Goal: Task Accomplishment & Management: Complete application form

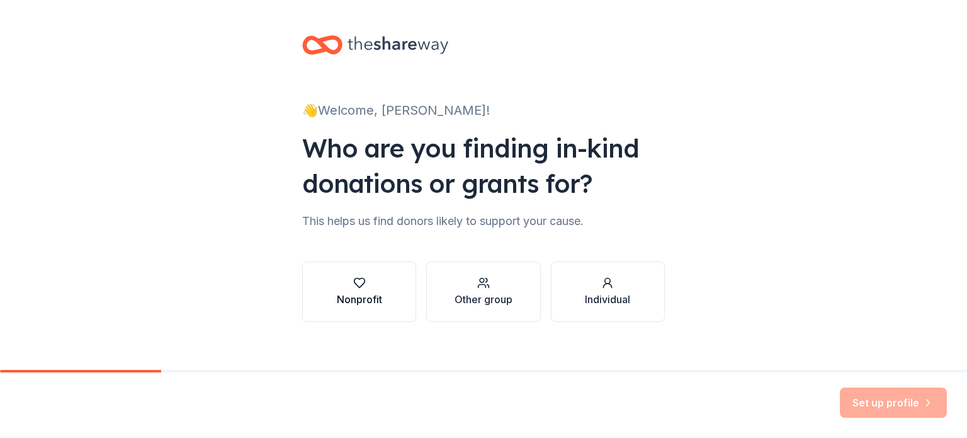
click at [367, 287] on div "button" at bounding box center [359, 282] width 45 height 13
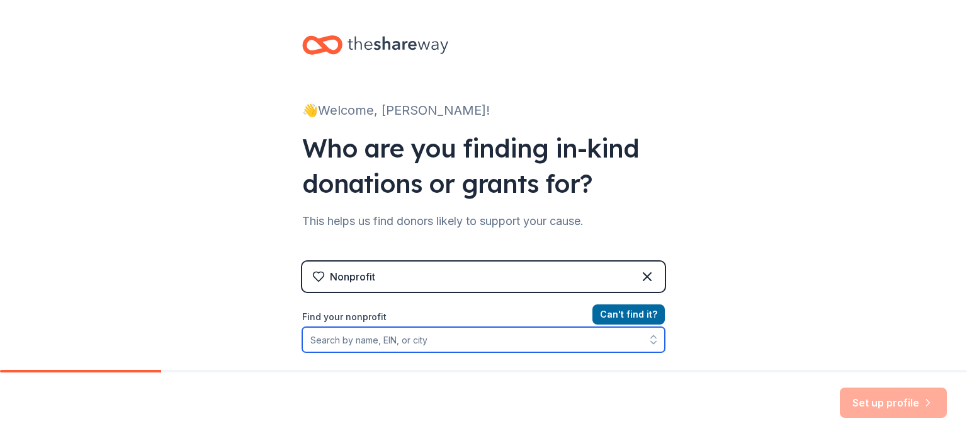
click at [425, 334] on input "Find your nonprofit" at bounding box center [483, 339] width 363 height 25
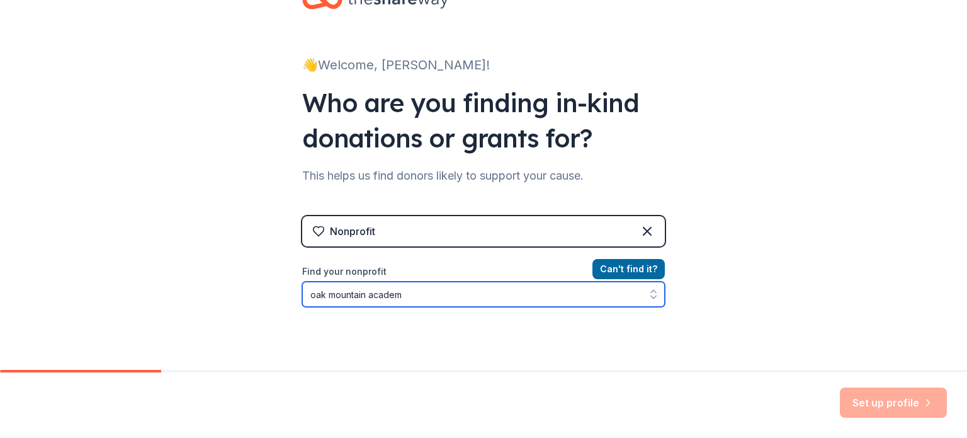
type input "oak mountain academy"
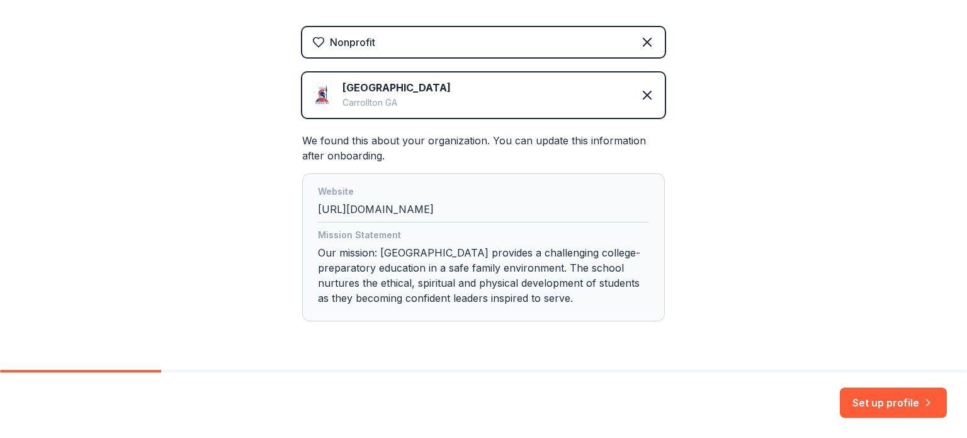
scroll to position [271, 0]
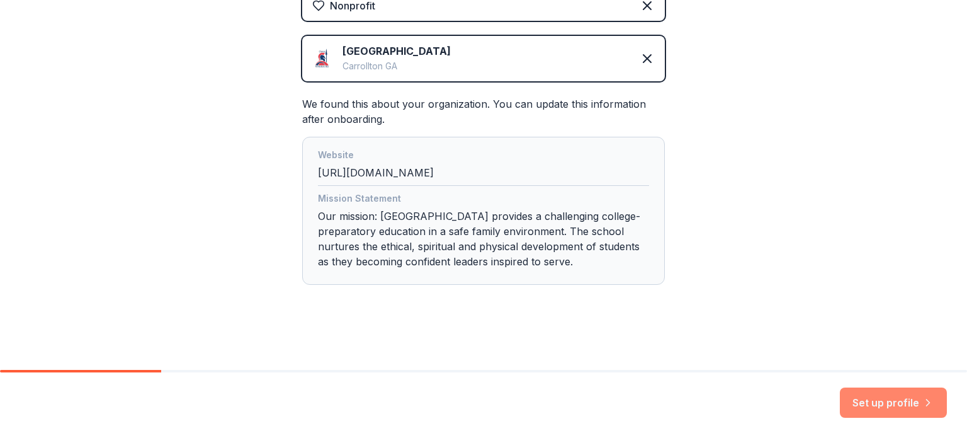
click at [877, 396] on button "Set up profile" at bounding box center [893, 402] width 107 height 30
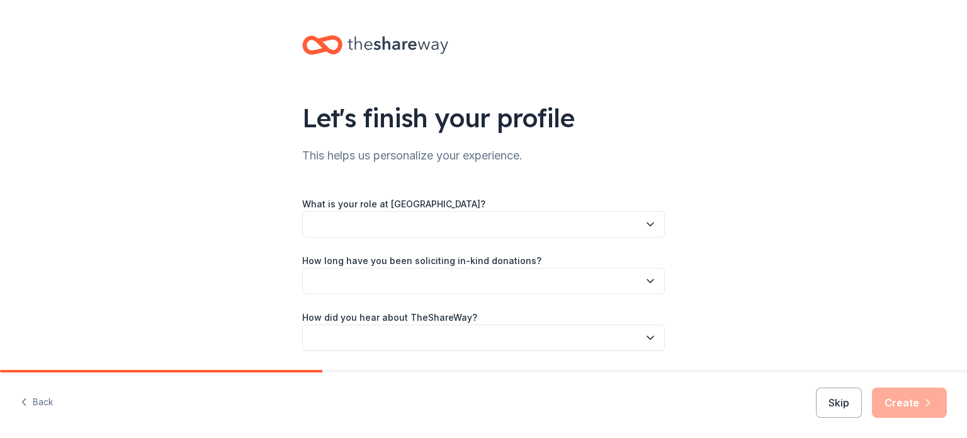
click at [410, 221] on button "button" at bounding box center [483, 224] width 363 height 26
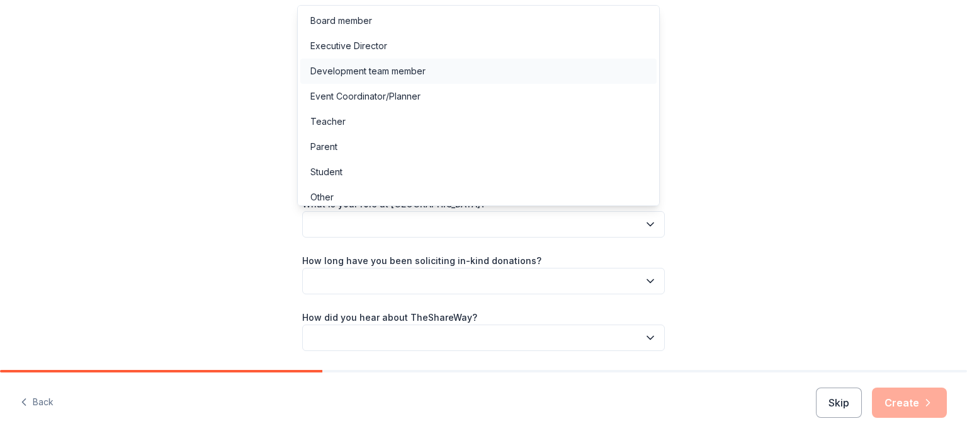
click at [407, 73] on div "Development team member" at bounding box center [367, 71] width 115 height 15
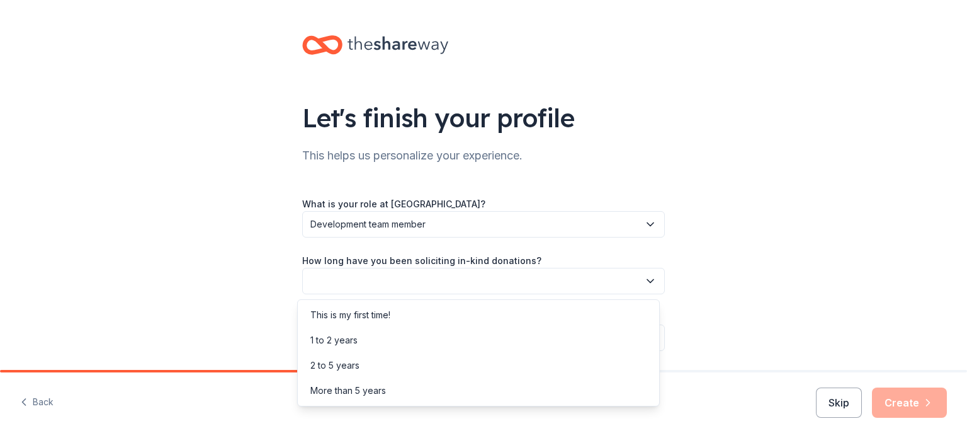
click at [445, 275] on button "button" at bounding box center [483, 281] width 363 height 26
click at [390, 342] on div "1 to 2 years" at bounding box center [478, 340] width 356 height 25
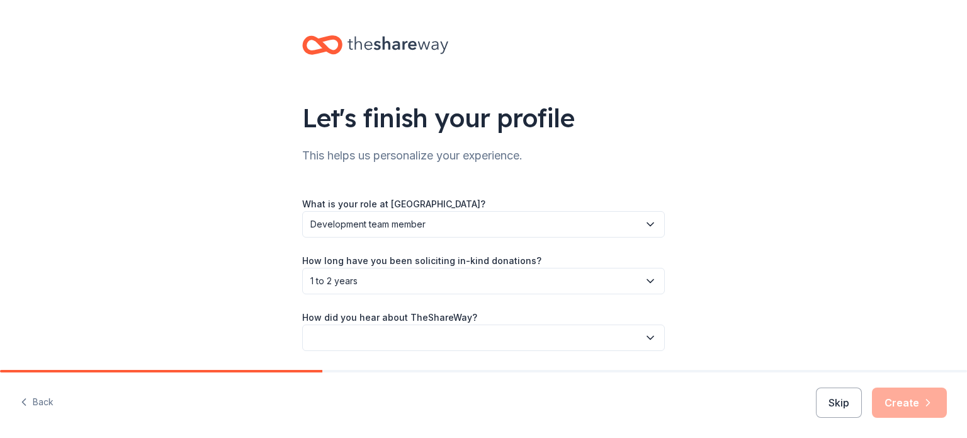
click at [478, 280] on span "1 to 2 years" at bounding box center [474, 280] width 329 height 15
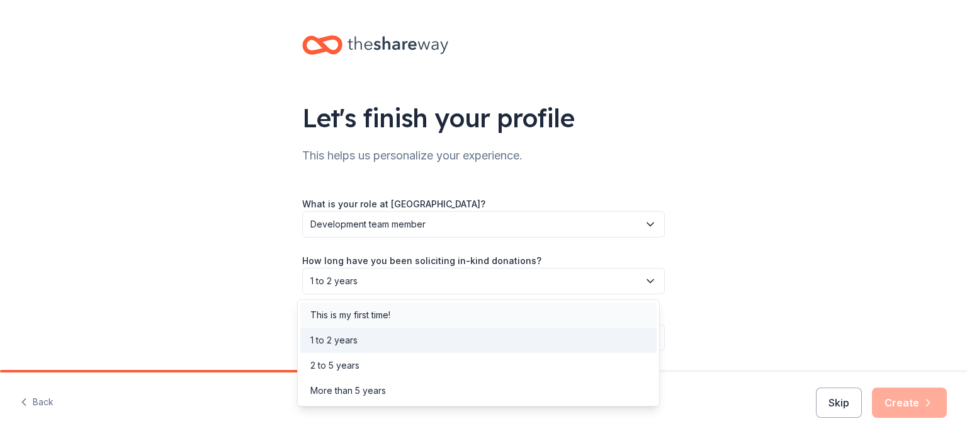
click at [448, 309] on div "This is my first time!" at bounding box center [478, 314] width 356 height 25
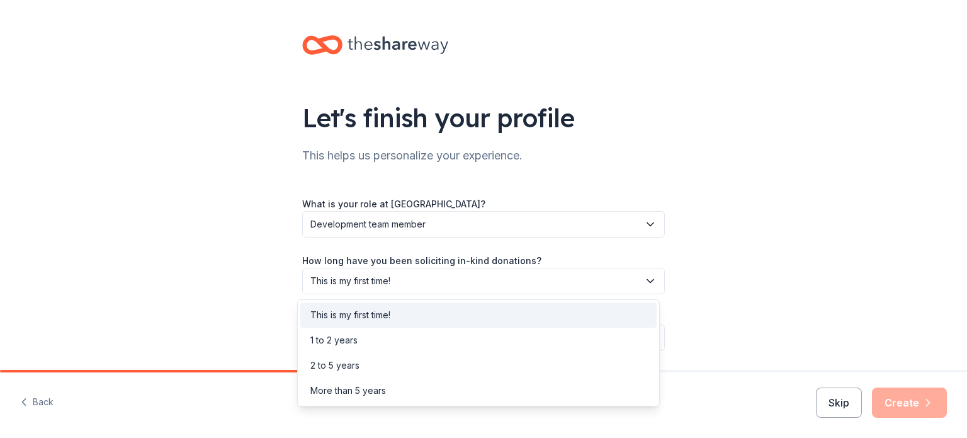
click at [421, 287] on span "This is my first time!" at bounding box center [474, 280] width 329 height 15
click at [414, 337] on div "1 to 2 years" at bounding box center [478, 340] width 356 height 25
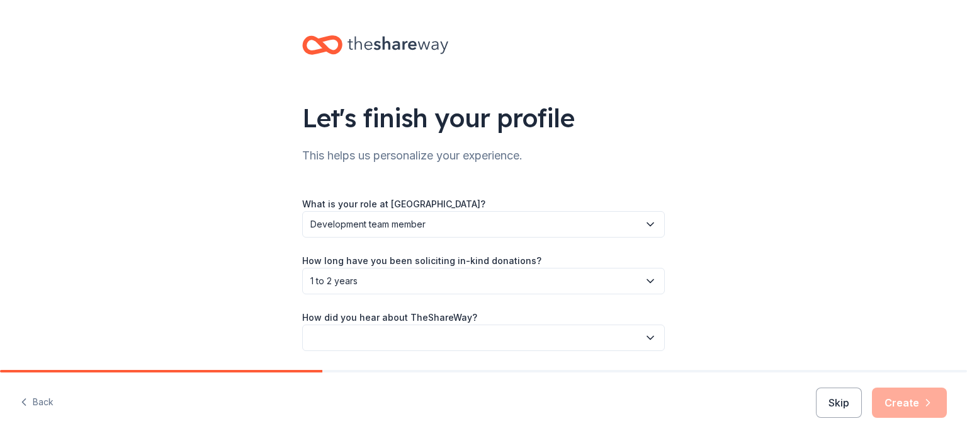
click at [450, 329] on button "button" at bounding box center [483, 337] width 363 height 26
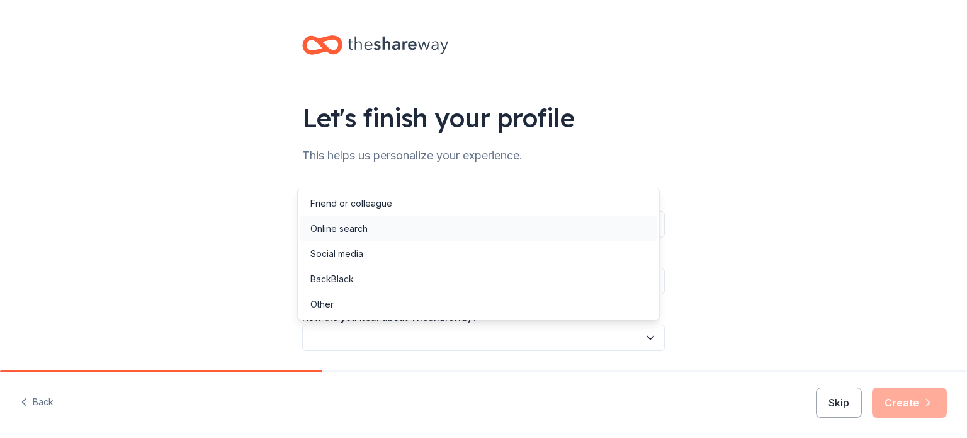
click at [401, 233] on div "Online search" at bounding box center [478, 228] width 356 height 25
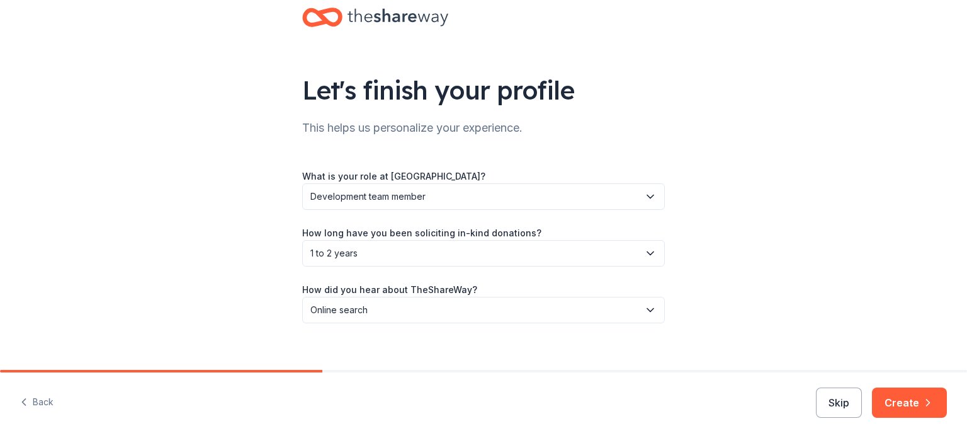
scroll to position [41, 0]
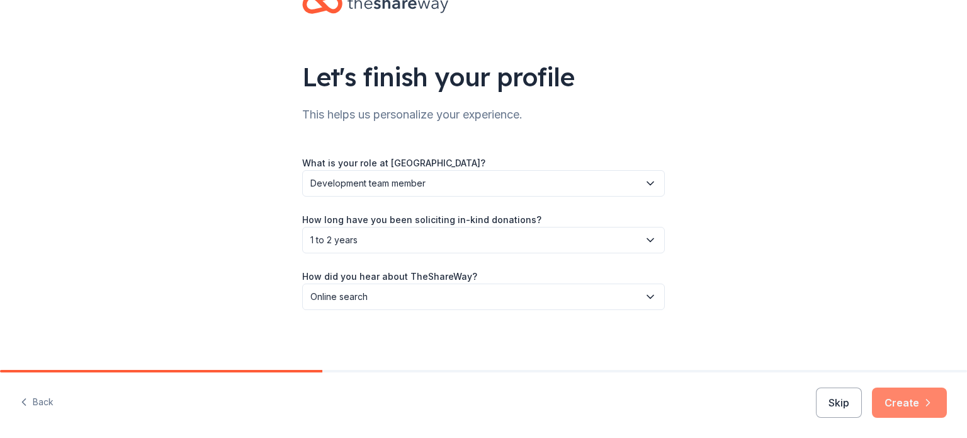
click at [899, 404] on button "Create" at bounding box center [909, 402] width 75 height 30
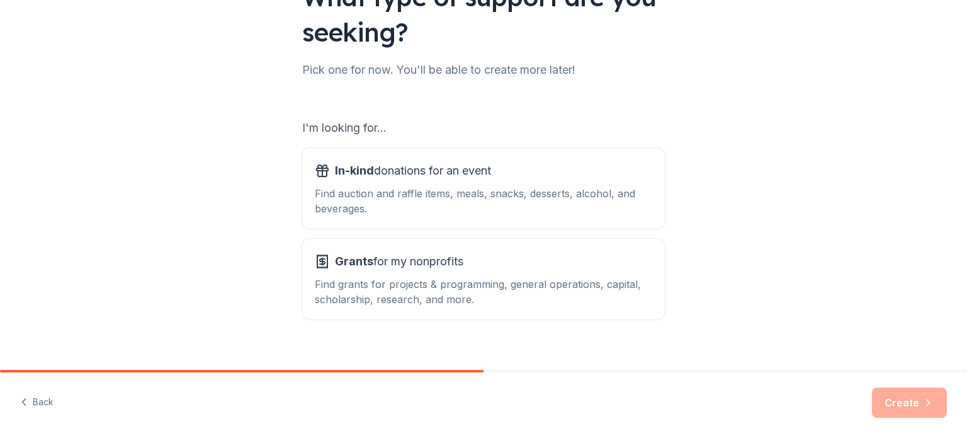
scroll to position [139, 0]
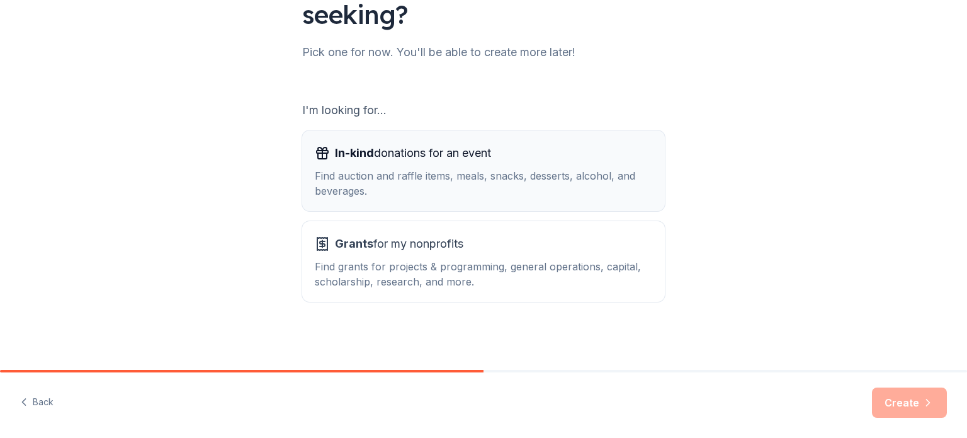
click at [426, 182] on div "Find auction and raffle items, meals, snacks, desserts, alcohol, and beverages." at bounding box center [484, 183] width 338 height 30
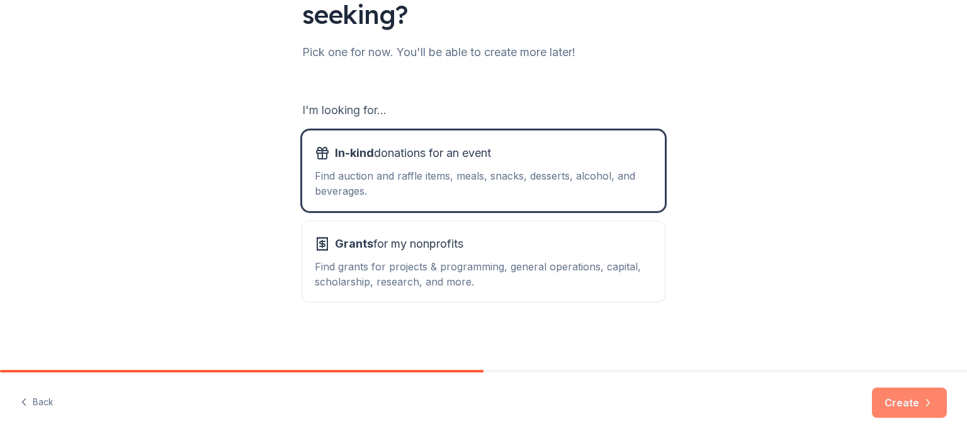
click at [903, 397] on button "Create" at bounding box center [909, 402] width 75 height 30
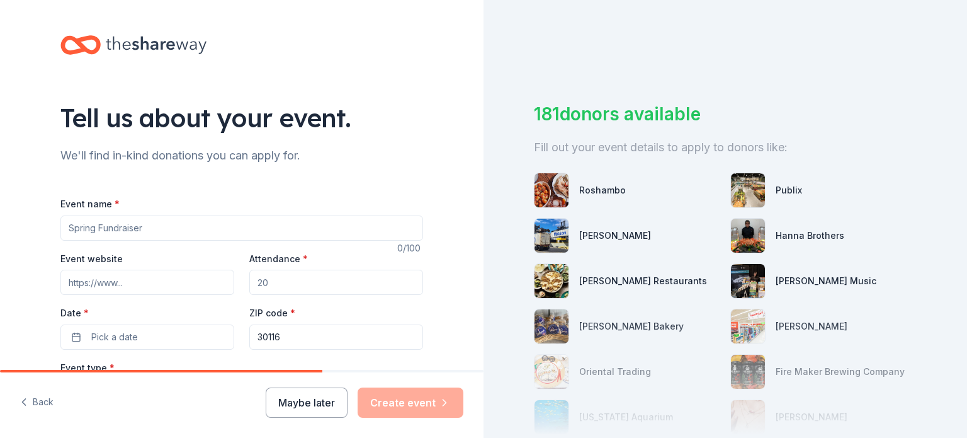
click at [231, 229] on input "Event name *" at bounding box center [241, 227] width 363 height 25
type input "Autumn Auction"
click at [120, 285] on input "Event website" at bounding box center [147, 282] width 174 height 25
drag, startPoint x: 210, startPoint y: 237, endPoint x: 0, endPoint y: 225, distance: 210.7
click at [0, 225] on div "Tell us about your event. We'll find in-kind donations you can apply for. Event…" at bounding box center [242, 419] width 484 height 838
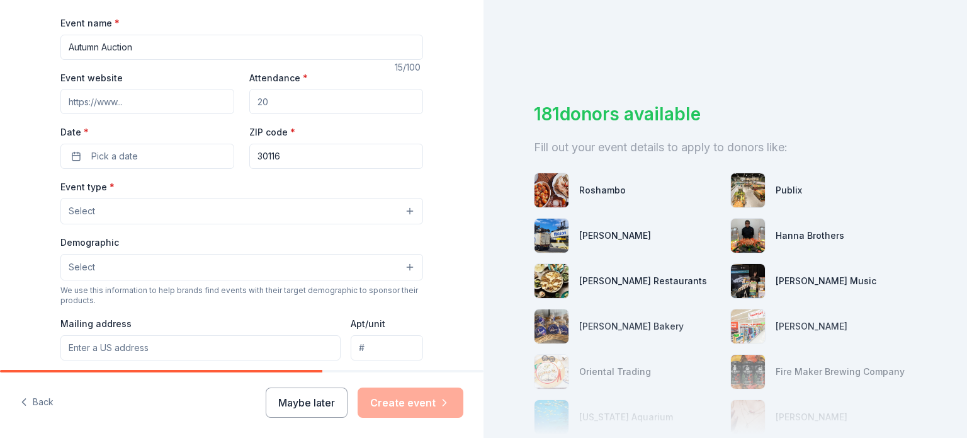
scroll to position [189, 0]
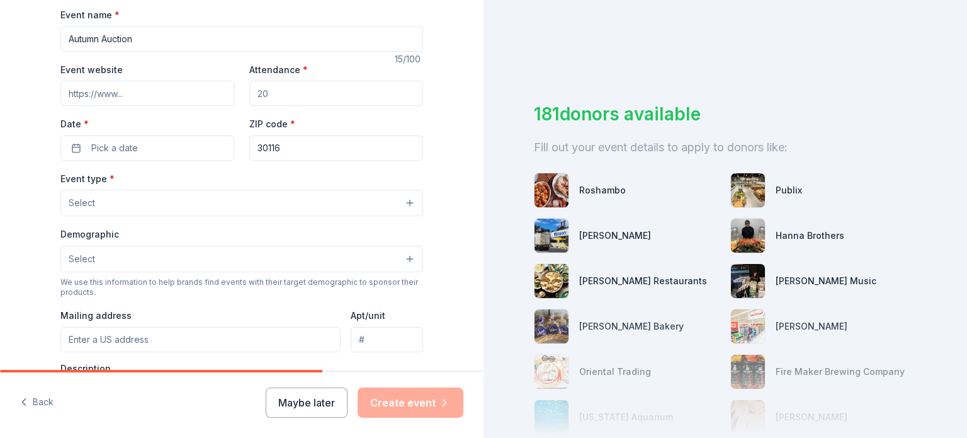
click at [156, 205] on button "Select" at bounding box center [241, 203] width 363 height 26
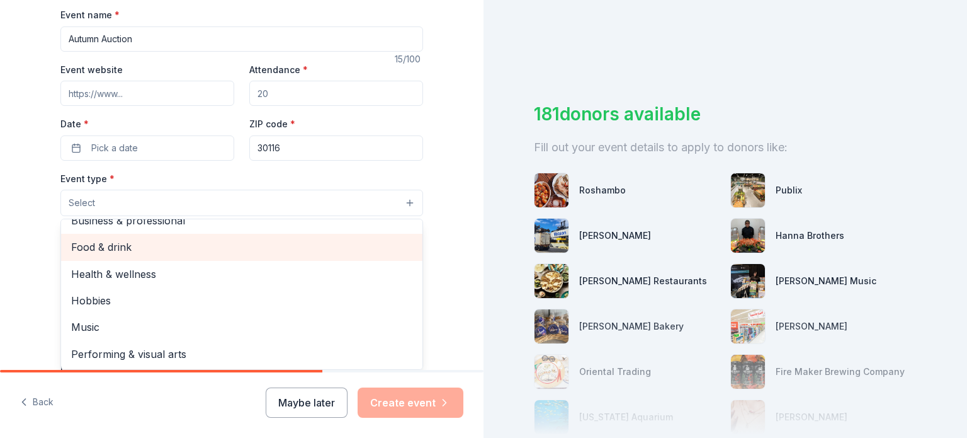
scroll to position [0, 0]
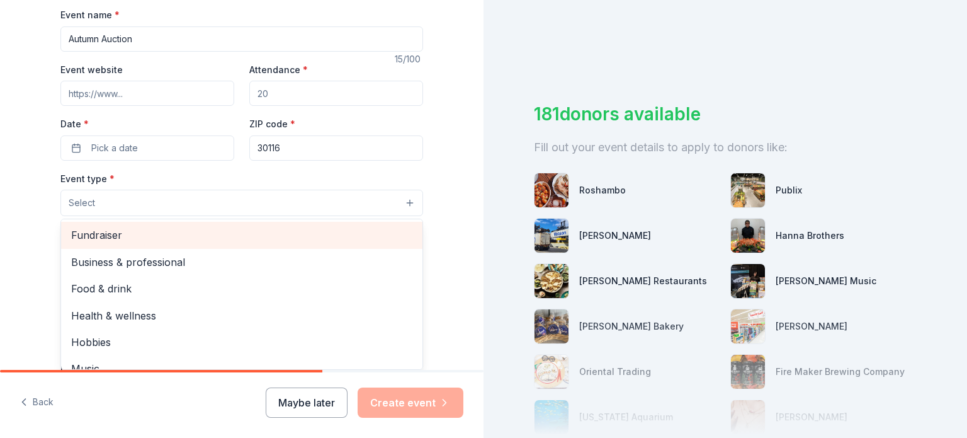
click at [156, 229] on span "Fundraiser" at bounding box center [241, 235] width 341 height 16
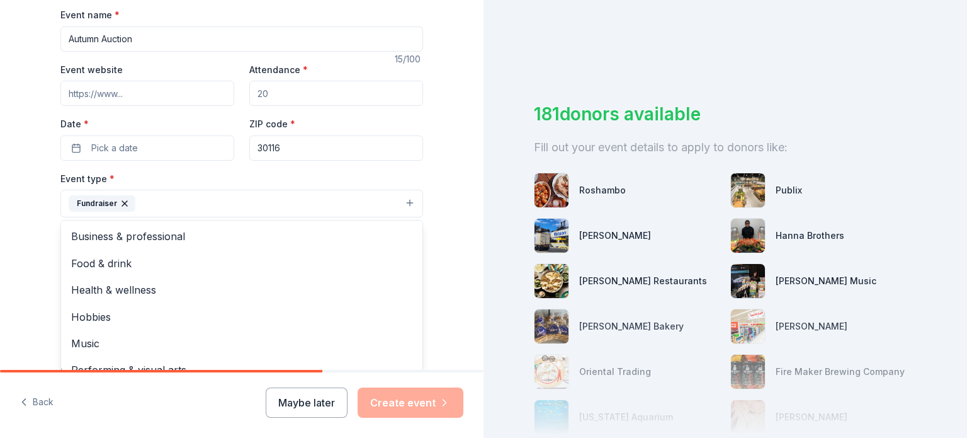
click at [0, 214] on div "Tell us about your event. We'll find in-kind donations you can apply for. Event…" at bounding box center [242, 231] width 484 height 840
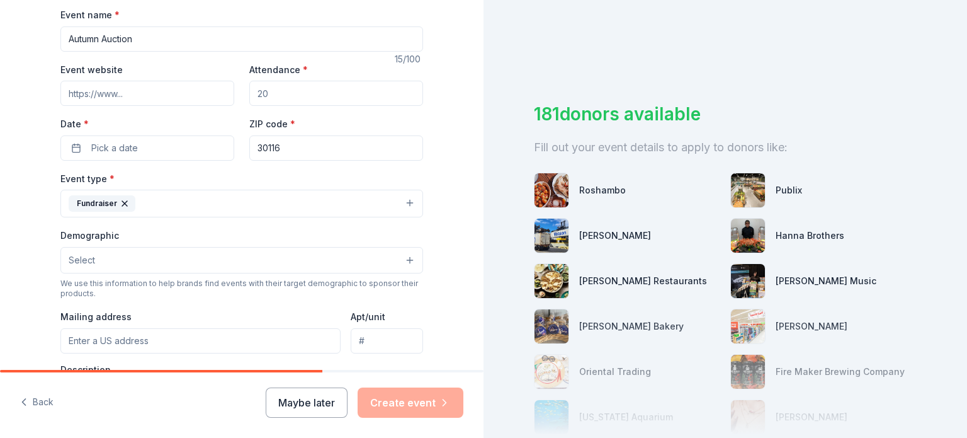
click at [120, 260] on button "Select" at bounding box center [241, 260] width 363 height 26
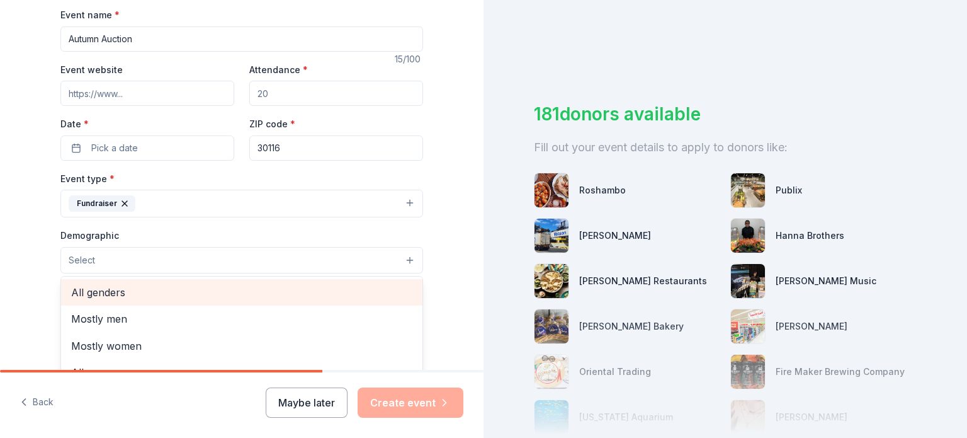
click at [132, 290] on span "All genders" at bounding box center [241, 292] width 341 height 16
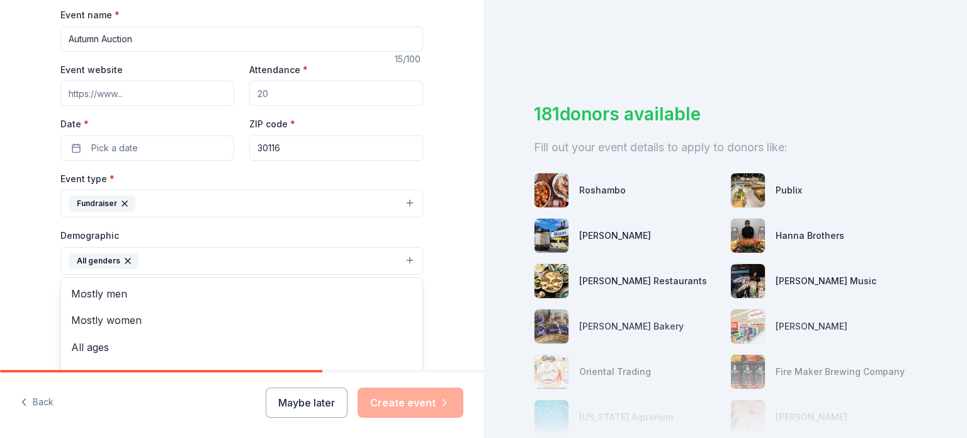
click at [30, 259] on div "Tell us about your event. We'll find in-kind donations you can apply for. Event…" at bounding box center [242, 231] width 484 height 841
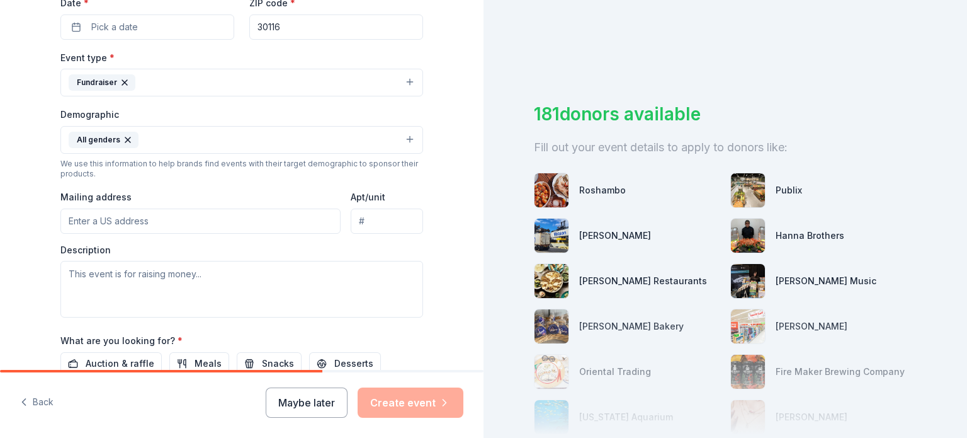
scroll to position [315, 0]
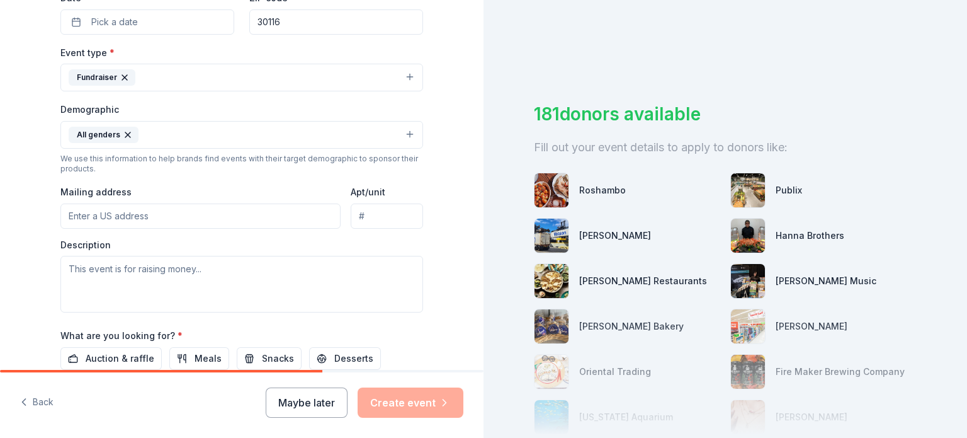
click at [134, 224] on input "Mailing address" at bounding box center [200, 215] width 280 height 25
type input "222 Cross Plains Rd"
click at [262, 285] on textarea at bounding box center [241, 284] width 363 height 57
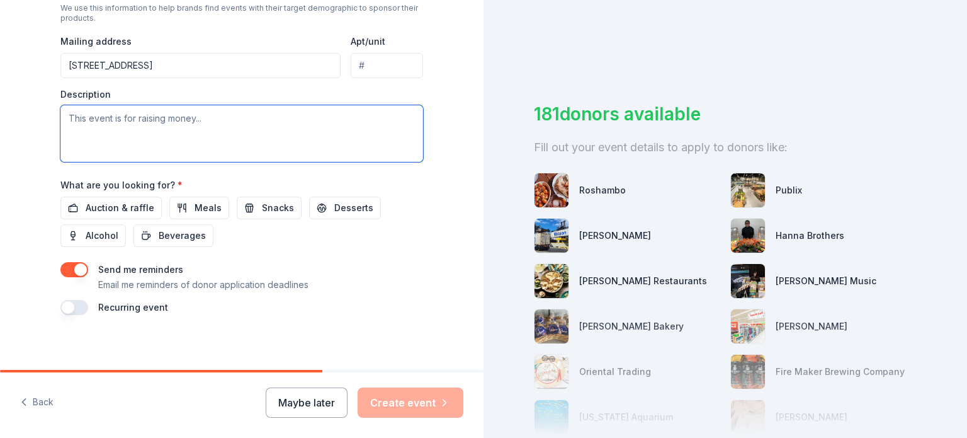
scroll to position [470, 0]
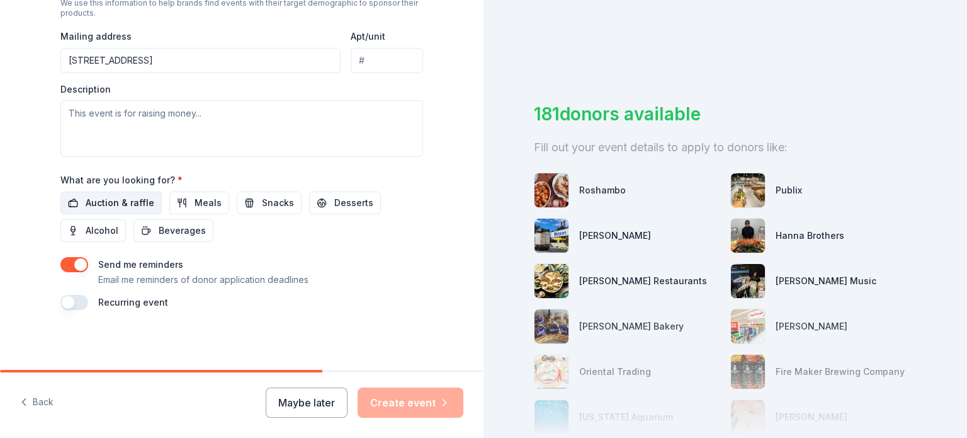
click at [129, 202] on span "Auction & raffle" at bounding box center [120, 202] width 69 height 15
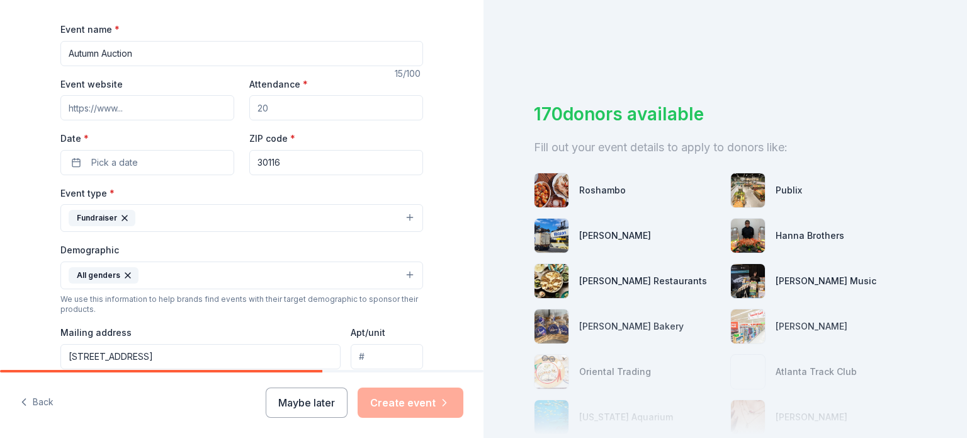
scroll to position [93, 0]
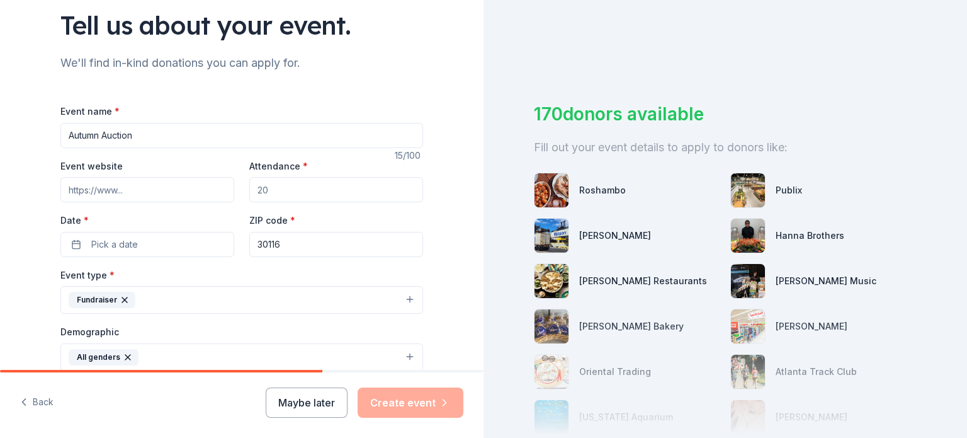
click at [144, 193] on input "Event website" at bounding box center [147, 189] width 174 height 25
paste input "https://www.oakmountain.us/"
type input "https://www.oakmountain.us/"
click at [288, 185] on input "Attendance *" at bounding box center [336, 189] width 174 height 25
type input "150"
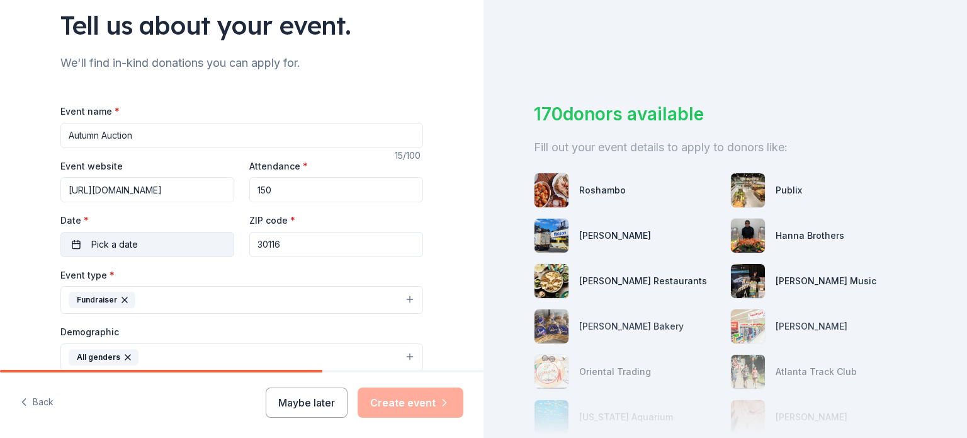
click at [156, 241] on button "Pick a date" at bounding box center [147, 244] width 174 height 25
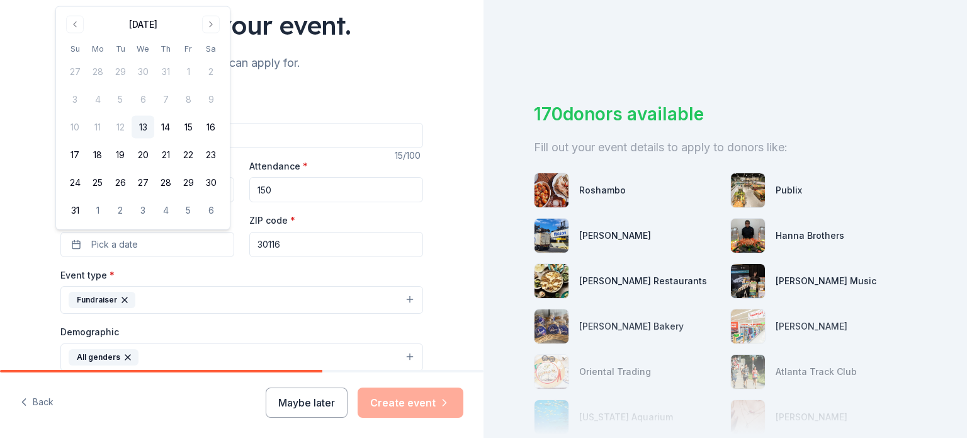
click at [207, 13] on div "August 2025 Su Mo Tu We Th Fr Sa 27 28 29 30 31 1 2 3 4 5 6 7 8 9 10 11 12 13 1…" at bounding box center [143, 118] width 174 height 222
click at [208, 19] on button "Go to next month" at bounding box center [211, 25] width 18 height 18
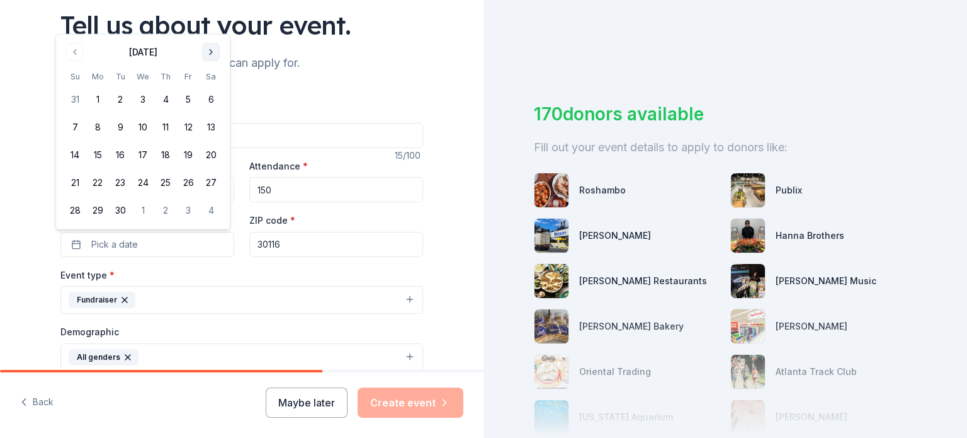
click at [210, 52] on button "Go to next month" at bounding box center [211, 52] width 18 height 18
click at [105, 127] on button "6" at bounding box center [97, 127] width 23 height 23
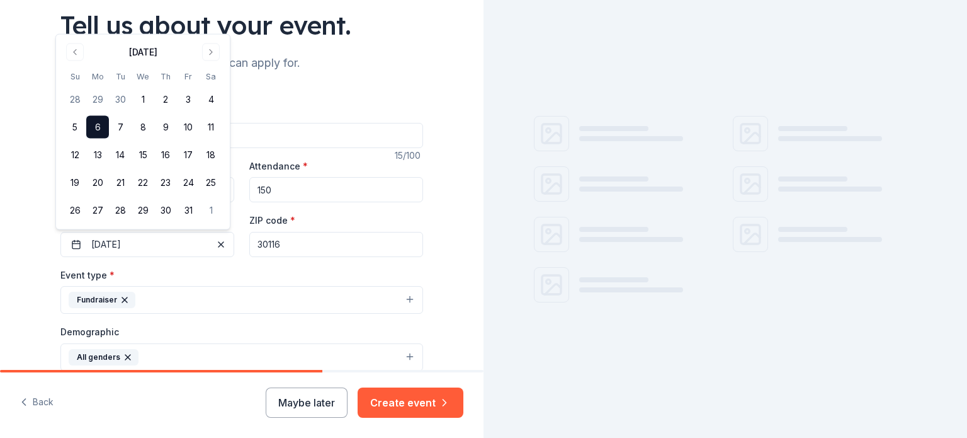
click at [16, 131] on div "Tell us about your event. We'll find in-kind donations you can apply for. Event…" at bounding box center [242, 327] width 484 height 841
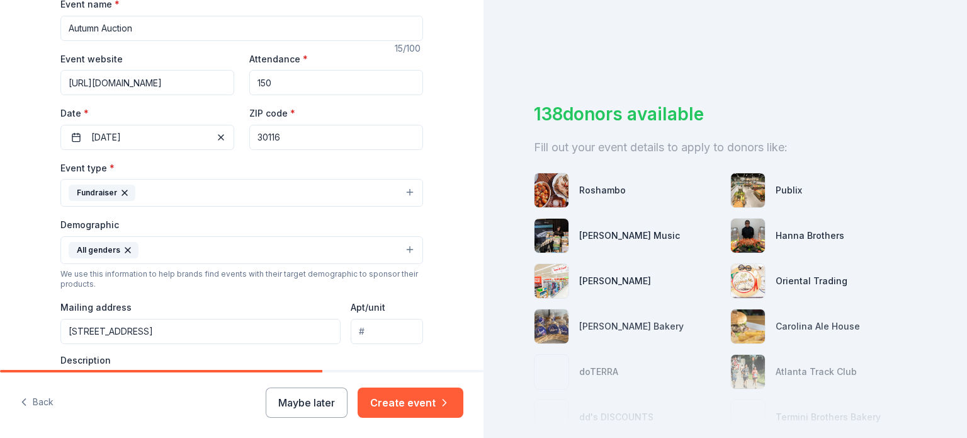
scroll to position [219, 0]
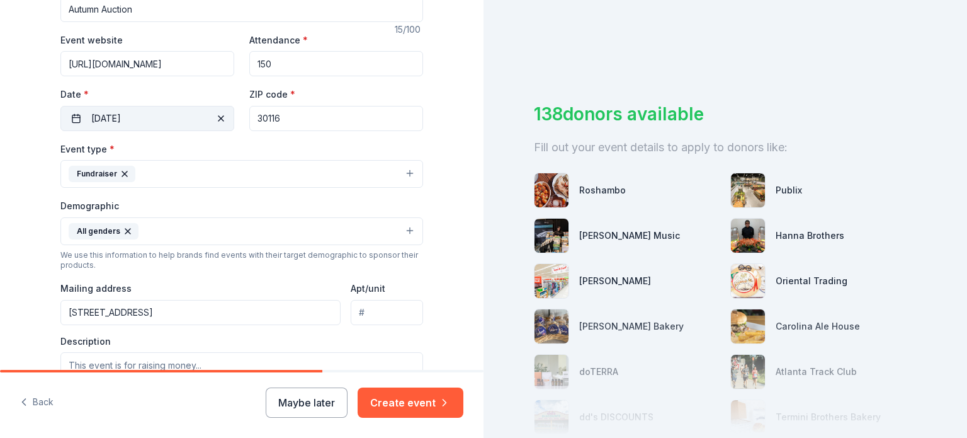
click at [160, 118] on button "10/06/2025" at bounding box center [147, 118] width 174 height 25
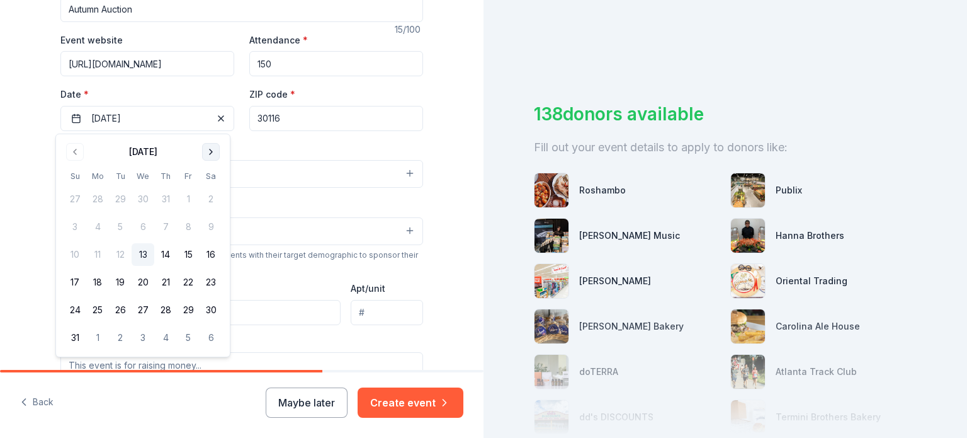
click at [206, 149] on button "Go to next month" at bounding box center [211, 152] width 18 height 18
click at [212, 156] on button "Go to next month" at bounding box center [211, 152] width 18 height 18
click at [209, 151] on button "Go to next month" at bounding box center [211, 152] width 18 height 18
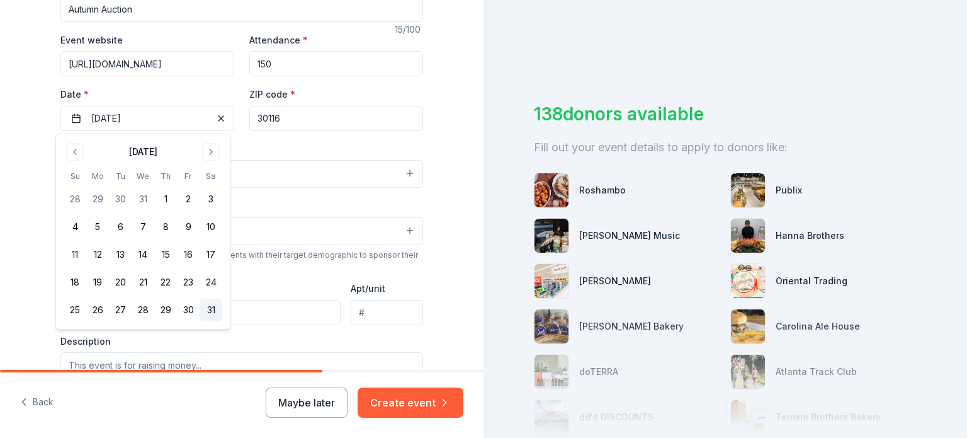
click at [217, 310] on button "31" at bounding box center [211, 310] width 23 height 23
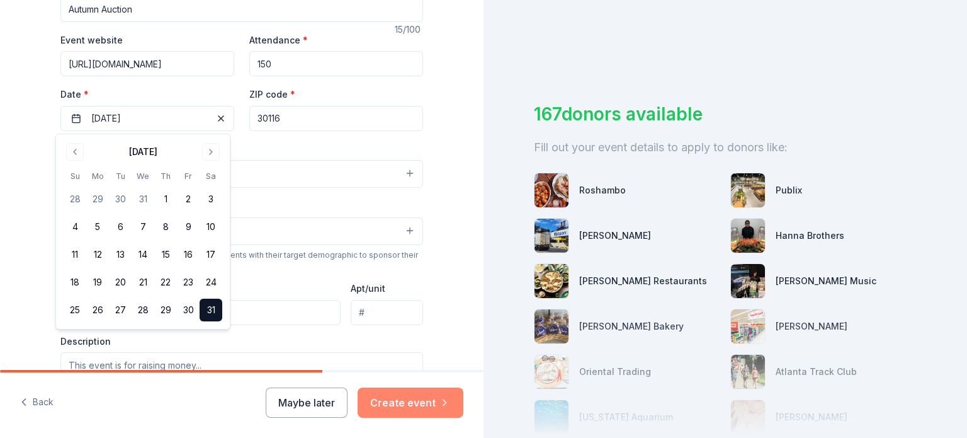
click at [388, 401] on button "Create event" at bounding box center [411, 402] width 106 height 30
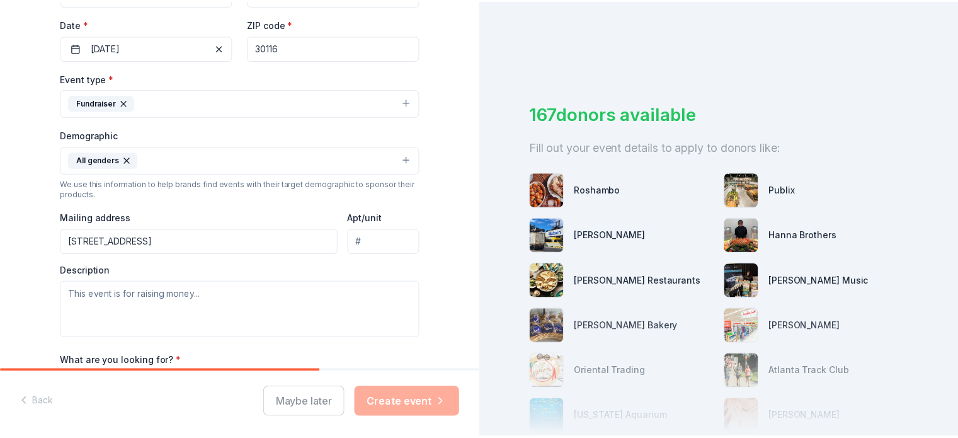
scroll to position [407, 0]
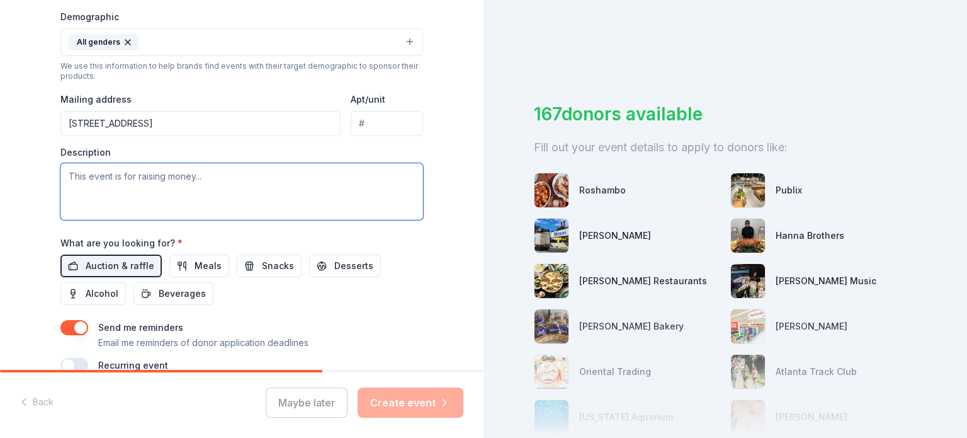
click at [147, 188] on textarea at bounding box center [241, 191] width 363 height 57
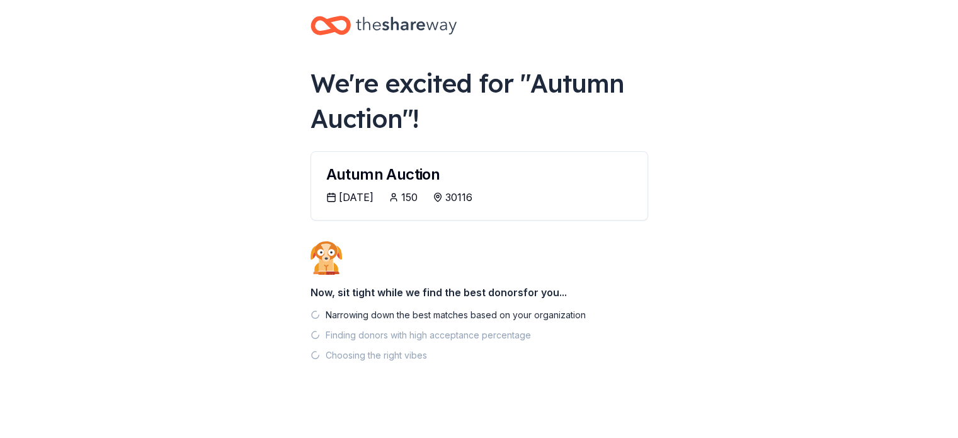
scroll to position [23, 0]
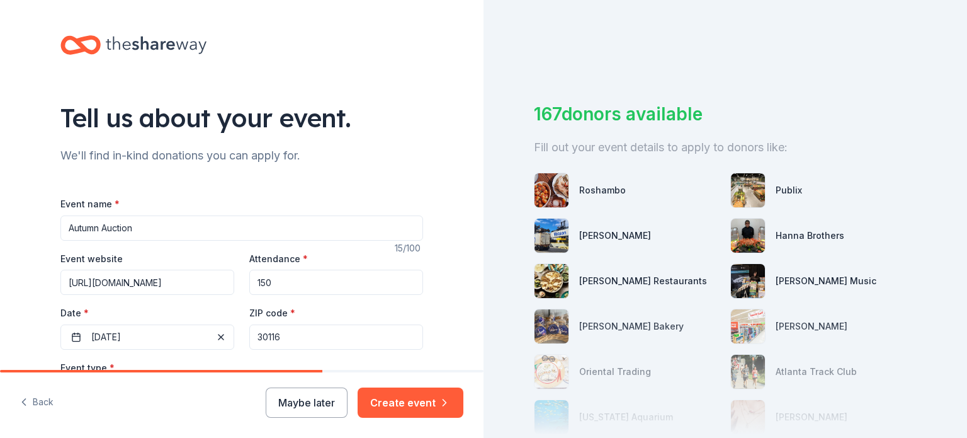
click at [145, 231] on input "Autumn Auction" at bounding box center [241, 227] width 363 height 25
drag, startPoint x: 168, startPoint y: 229, endPoint x: 0, endPoint y: 210, distance: 168.5
click at [0, 210] on div "Tell us about your event. We'll find in-kind donations you can apply for. Event…" at bounding box center [242, 420] width 484 height 841
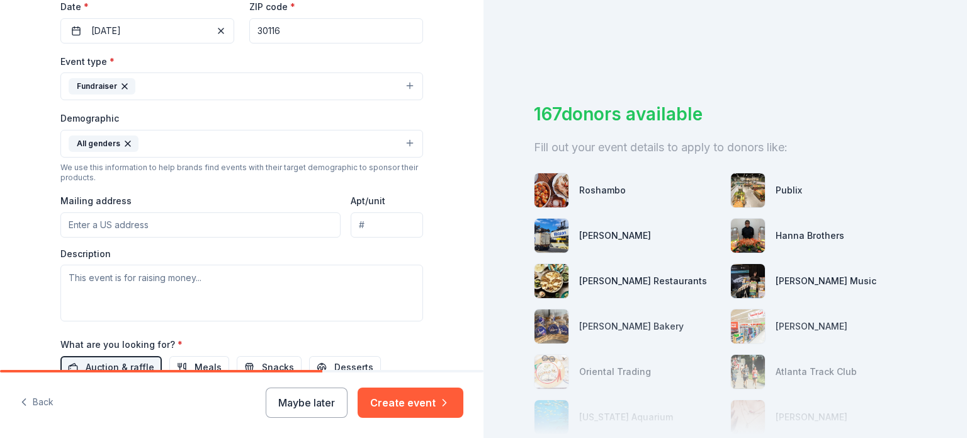
scroll to position [315, 0]
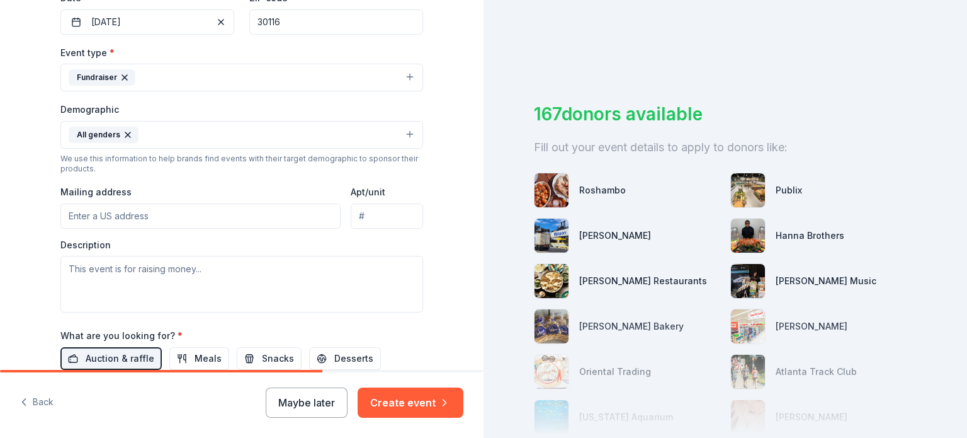
type input "Winter GALA"
click at [139, 271] on textarea at bounding box center [241, 284] width 363 height 57
paste textarea "Join us for an unforgettable evening at Oak Mountain Academy’s Winter Gala on t…"
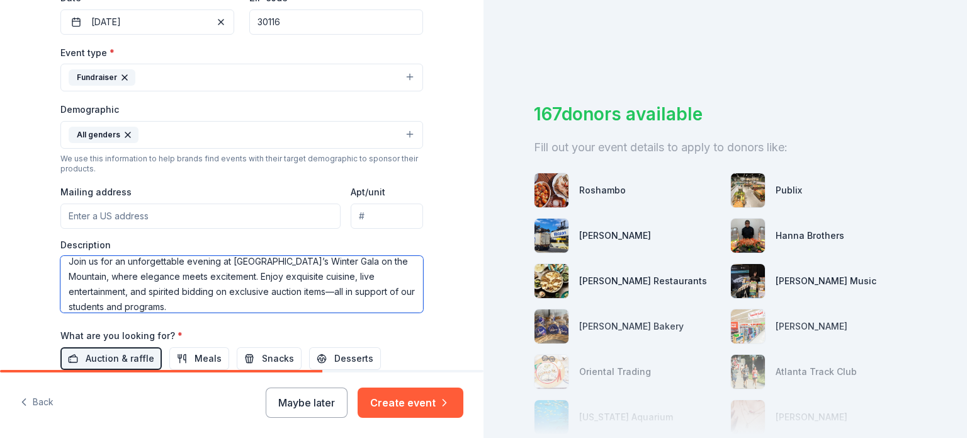
scroll to position [0, 0]
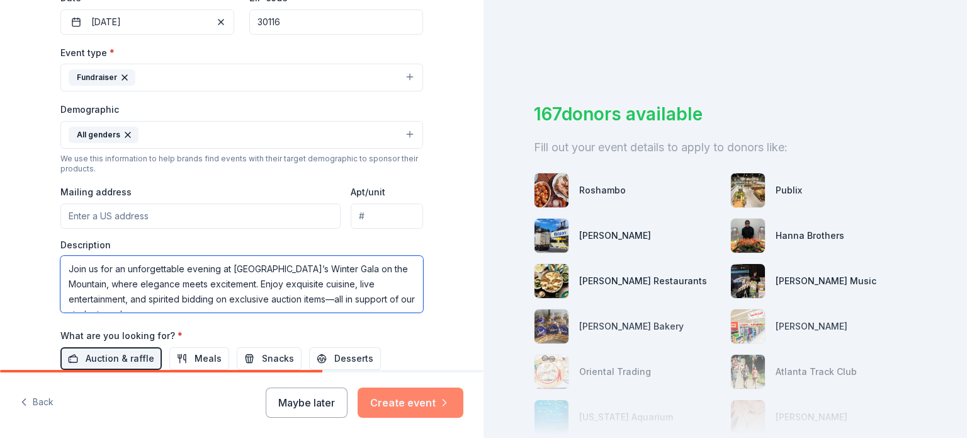
type textarea "Join us for an unforgettable evening at Oak Mountain Academy’s Winter Gala on t…"
click at [421, 408] on button "Create event" at bounding box center [411, 402] width 106 height 30
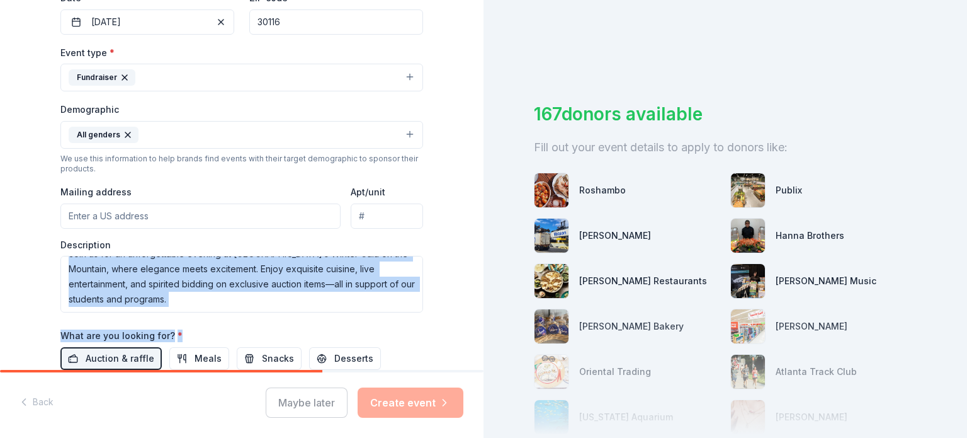
click at [287, 319] on div "Event name * Winter GALA 11 /100 Event website https://www.oakmountain.us/ Atte…" at bounding box center [241, 173] width 363 height 584
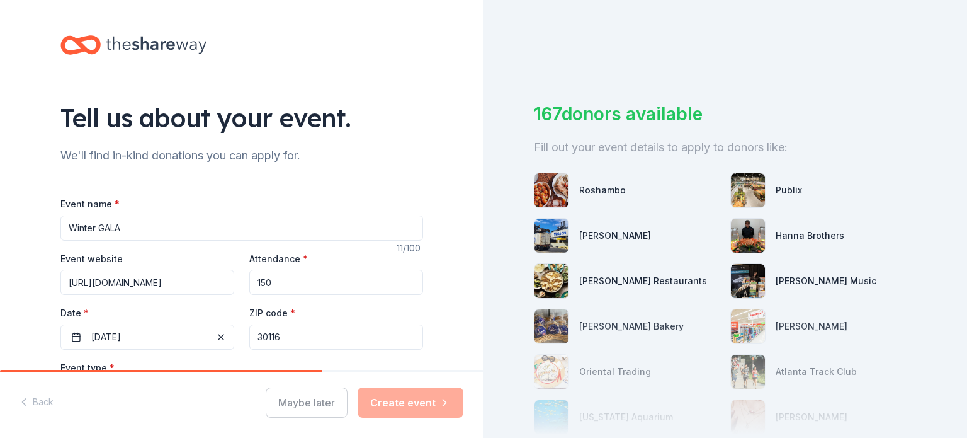
scroll to position [126, 0]
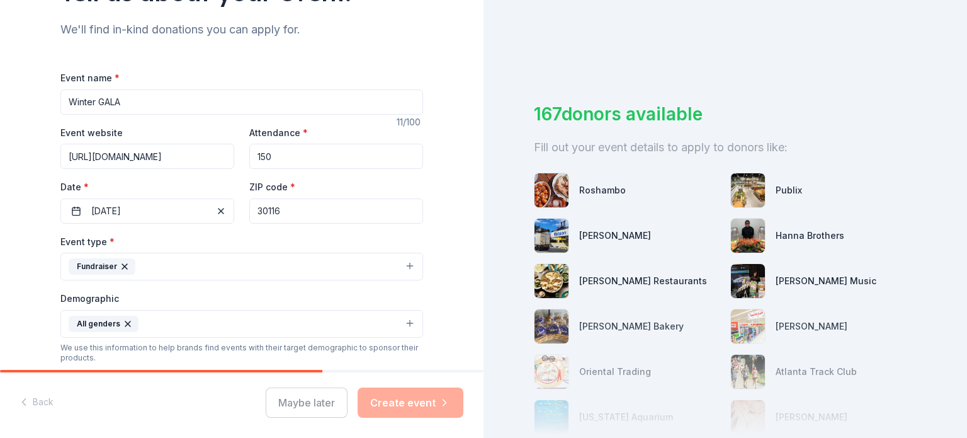
click at [275, 219] on input "30116" at bounding box center [336, 210] width 174 height 25
click at [151, 229] on div "Event name * Winter GALA 11 /100 Event website https://www.oakmountain.us/ Atte…" at bounding box center [241, 362] width 363 height 584
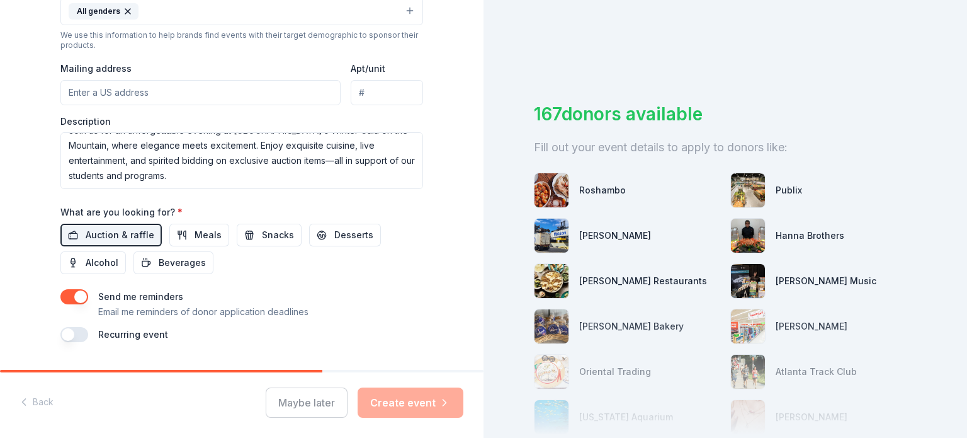
scroll to position [470, 0]
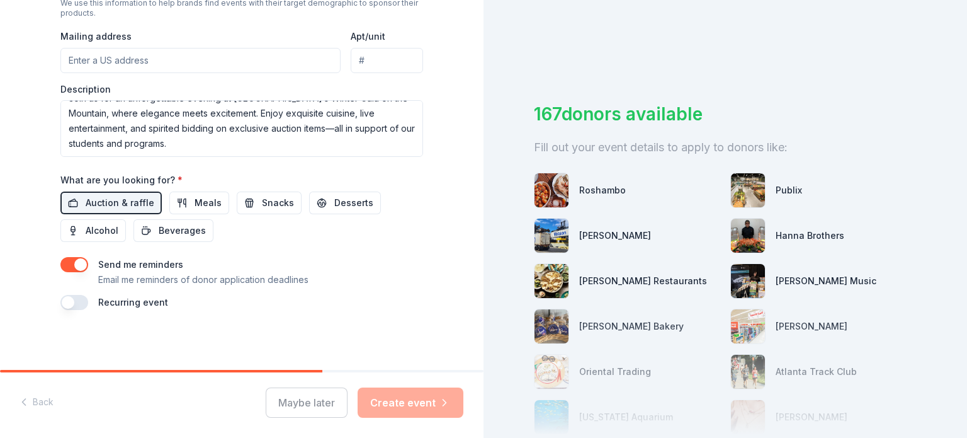
drag, startPoint x: 308, startPoint y: 400, endPoint x: 347, endPoint y: 397, distance: 39.2
click at [308, 400] on div "Maybe later Create event" at bounding box center [365, 402] width 198 height 30
click at [392, 397] on div "Maybe later Create event" at bounding box center [365, 402] width 198 height 30
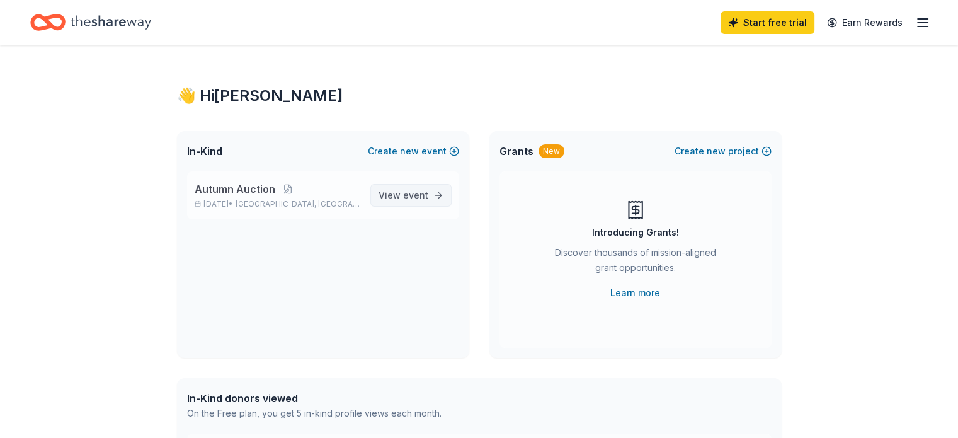
click at [402, 197] on span "View event" at bounding box center [404, 195] width 50 height 15
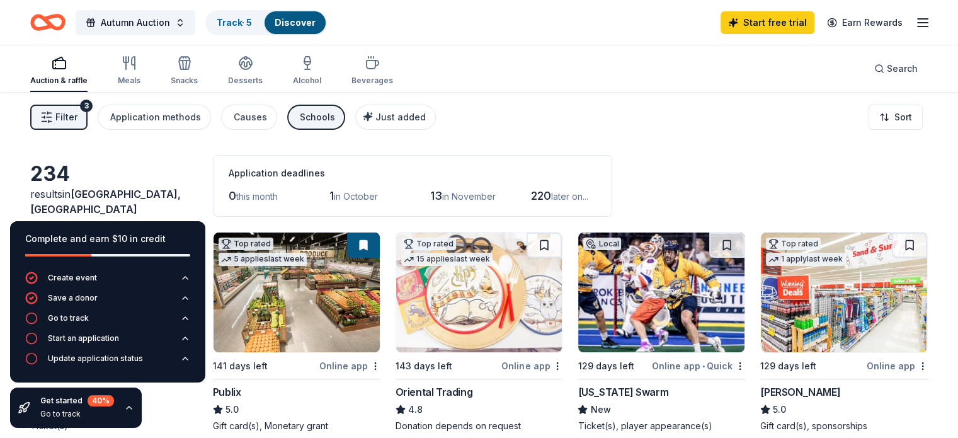
click at [88, 66] on div "button" at bounding box center [58, 62] width 57 height 15
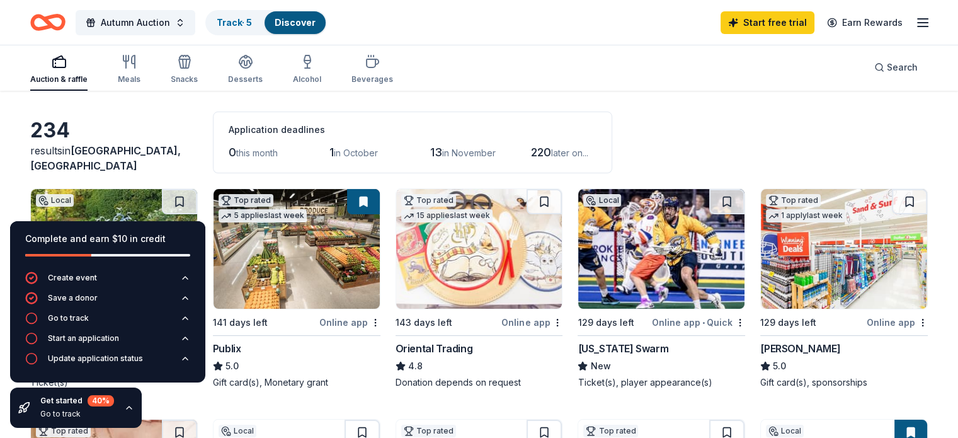
scroll to position [63, 0]
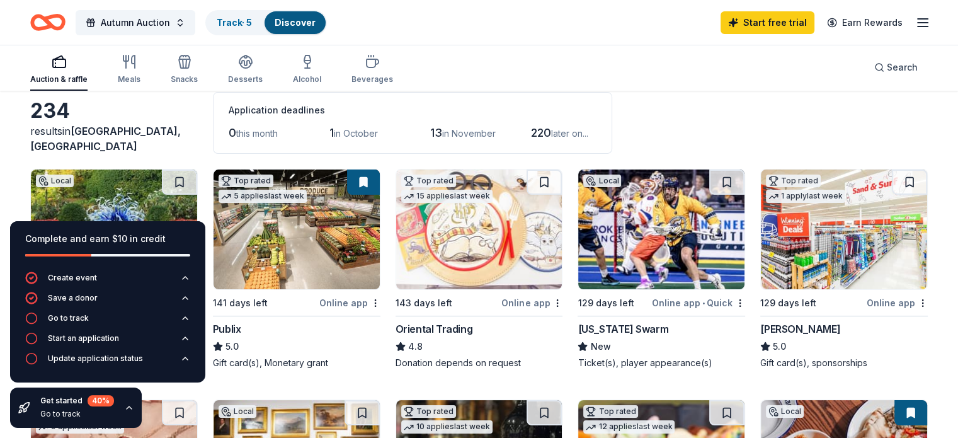
drag, startPoint x: 362, startPoint y: 133, endPoint x: 540, endPoint y: 132, distance: 178.9
click at [497, 141] on div "0 this month 1 in October 13 in November 220 later on..." at bounding box center [413, 133] width 368 height 20
click at [551, 132] on span "220" at bounding box center [541, 132] width 20 height 13
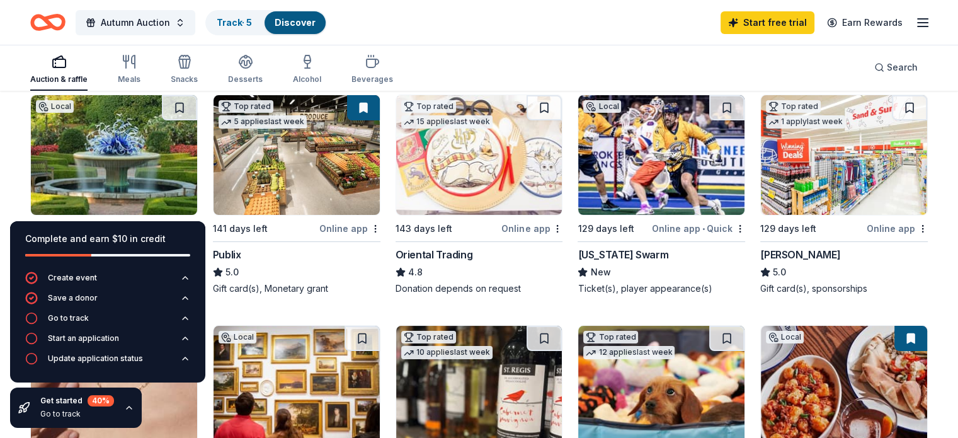
scroll to position [126, 0]
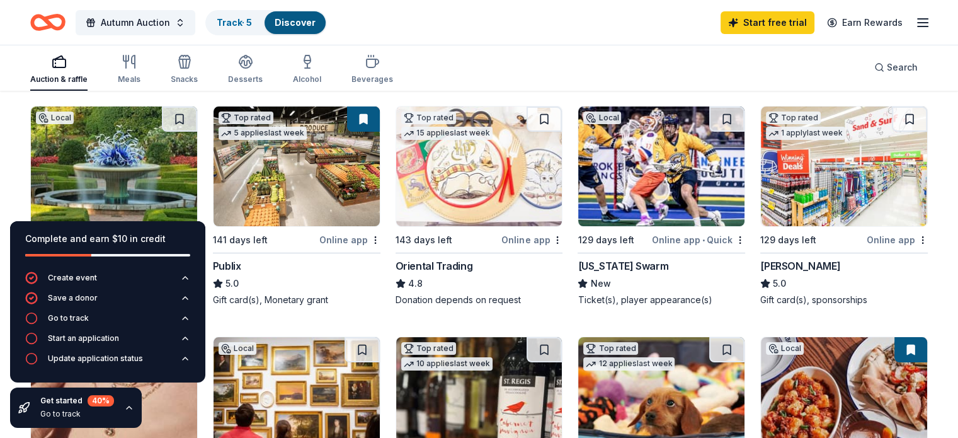
click at [423, 241] on div "143 days left" at bounding box center [424, 239] width 57 height 15
click at [617, 266] on div "Georgia Swarm" at bounding box center [623, 265] width 91 height 15
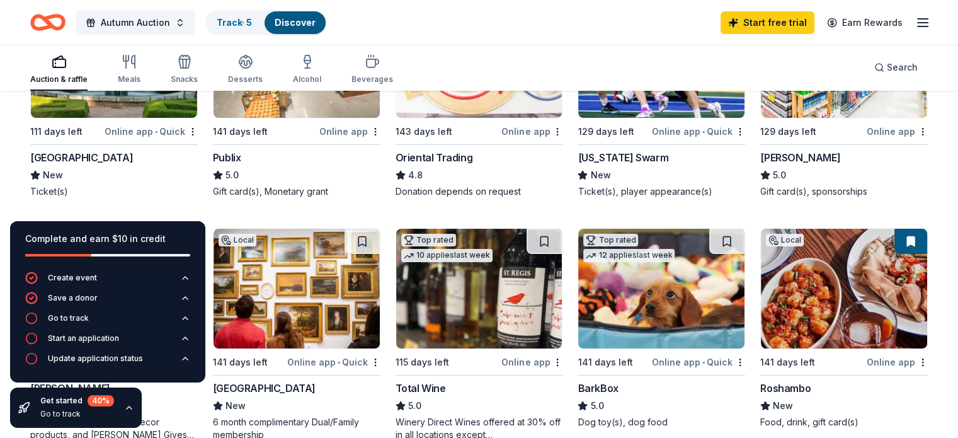
scroll to position [315, 0]
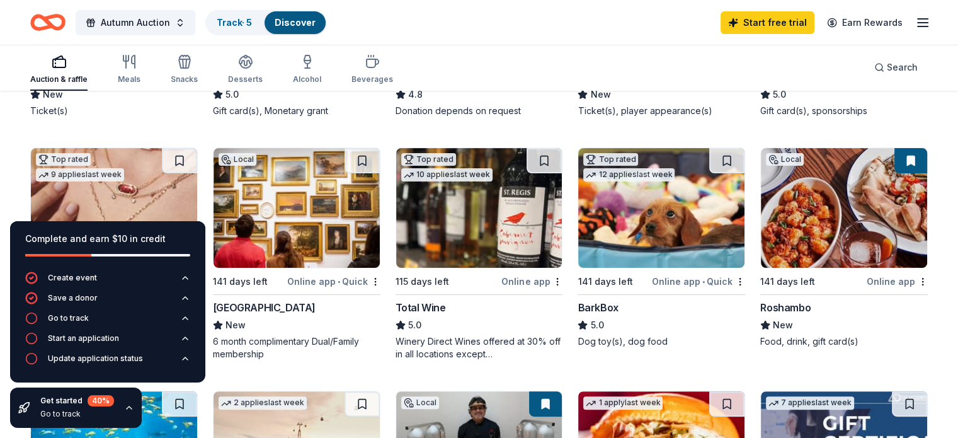
click at [292, 304] on div "High Museum of Art" at bounding box center [264, 307] width 103 height 15
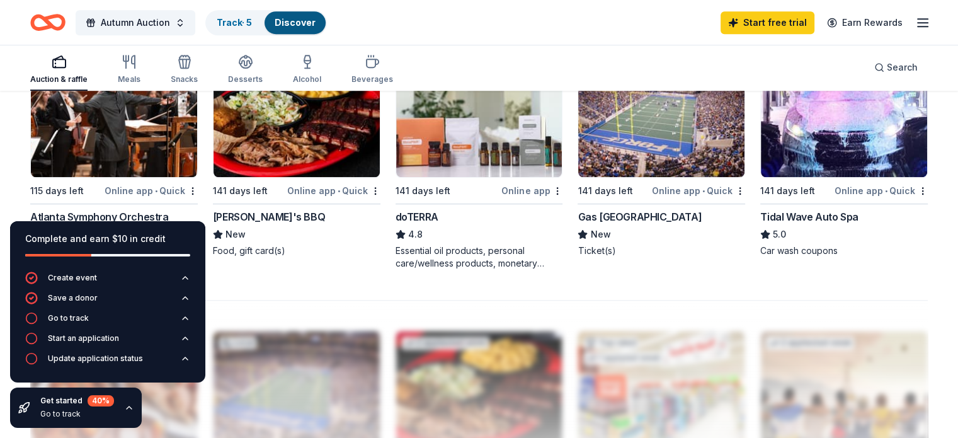
scroll to position [950, 0]
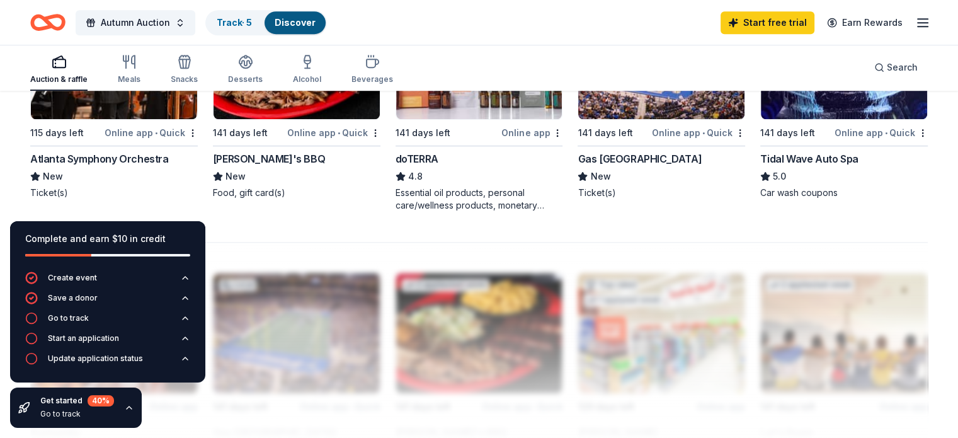
click at [127, 154] on div "Atlanta Symphony Orchestra" at bounding box center [99, 158] width 139 height 15
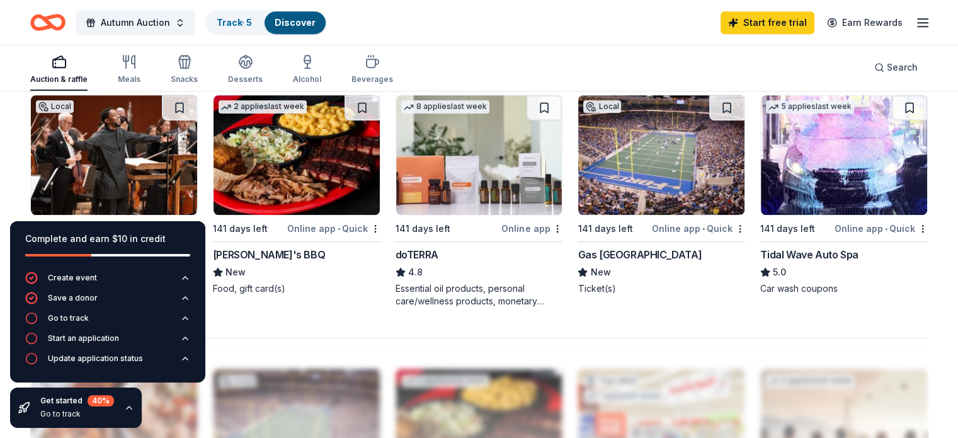
scroll to position [824, 0]
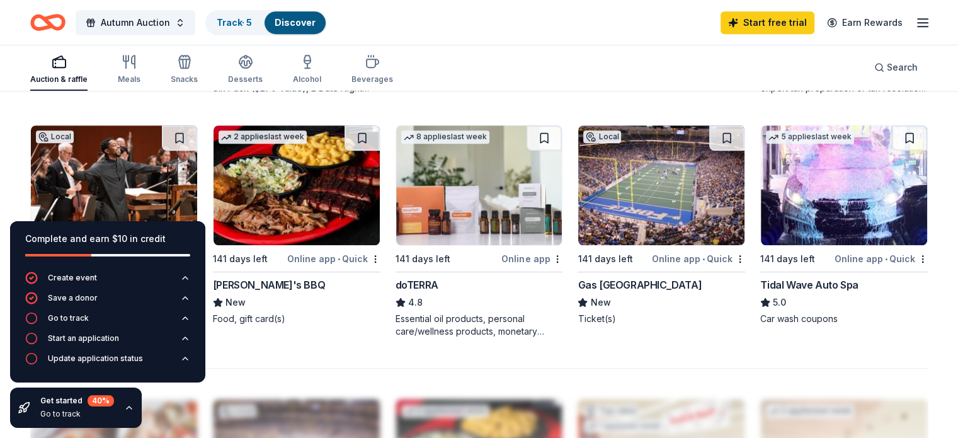
click at [614, 286] on div "Gas South District" at bounding box center [640, 284] width 124 height 15
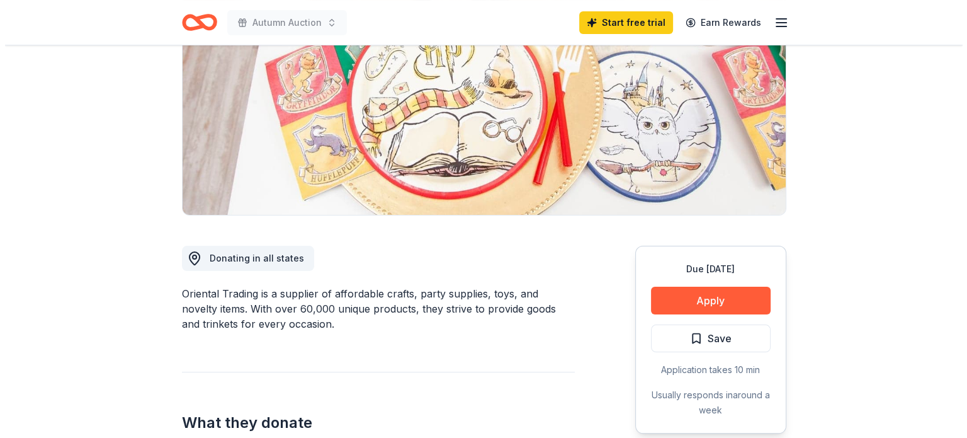
scroll to position [189, 0]
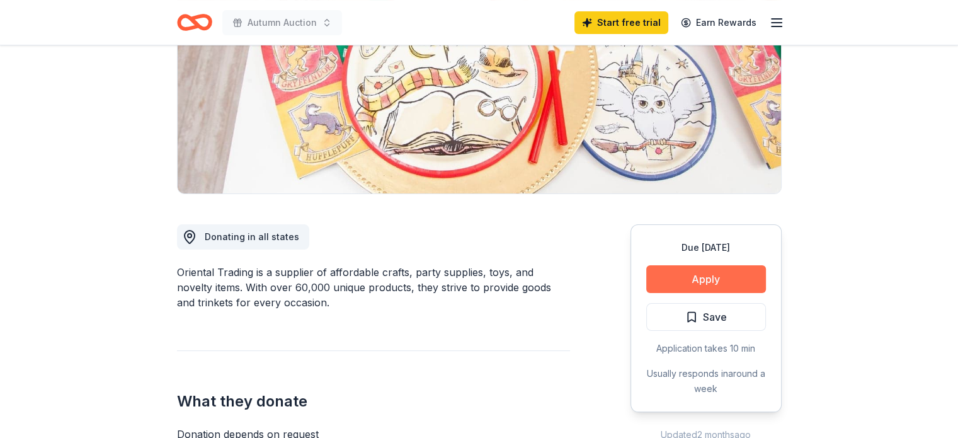
click at [731, 278] on button "Apply" at bounding box center [706, 279] width 120 height 28
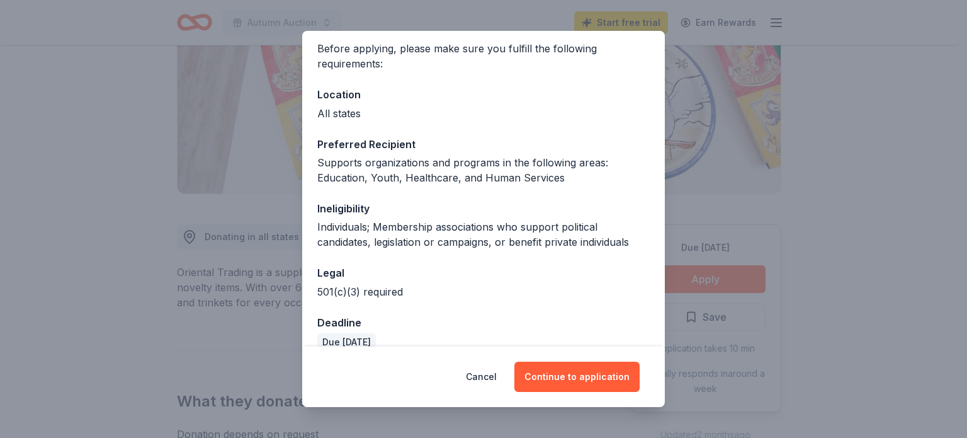
scroll to position [115, 0]
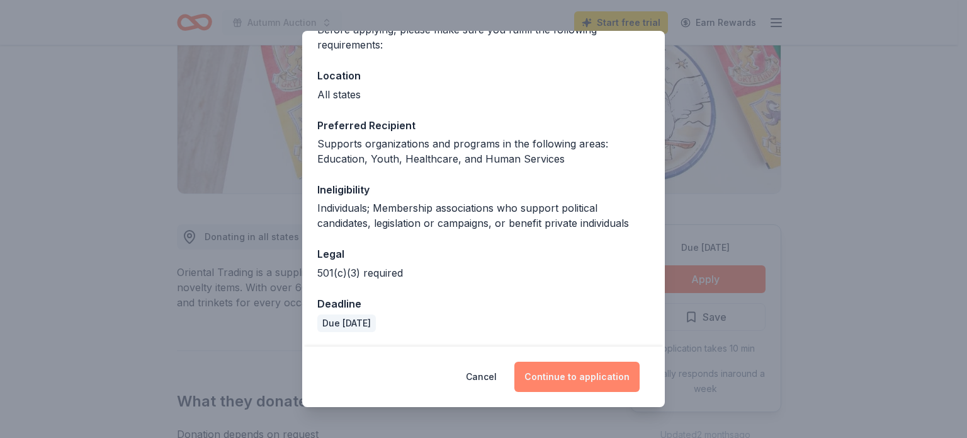
click at [582, 368] on button "Continue to application" at bounding box center [577, 377] width 125 height 30
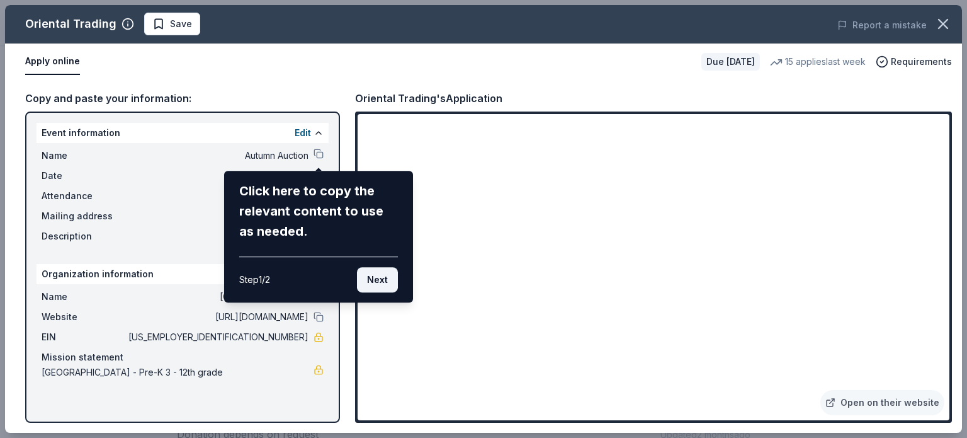
click at [386, 280] on button "Next" at bounding box center [377, 279] width 41 height 25
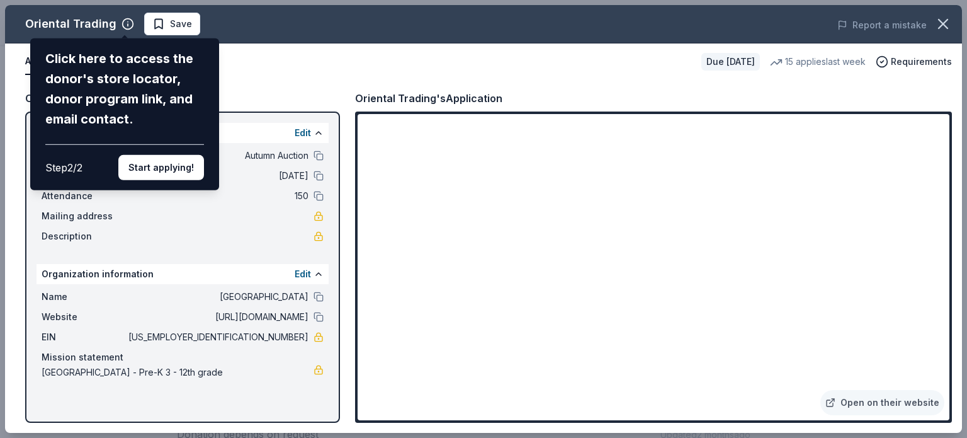
click at [922, 123] on div "Oriental Trading Click here to access the donor's store locator, donor program …" at bounding box center [483, 219] width 957 height 428
click at [926, 122] on div "Oriental Trading Click here to access the donor's store locator, donor program …" at bounding box center [483, 219] width 957 height 428
click at [174, 171] on button "Start applying!" at bounding box center [161, 167] width 86 height 25
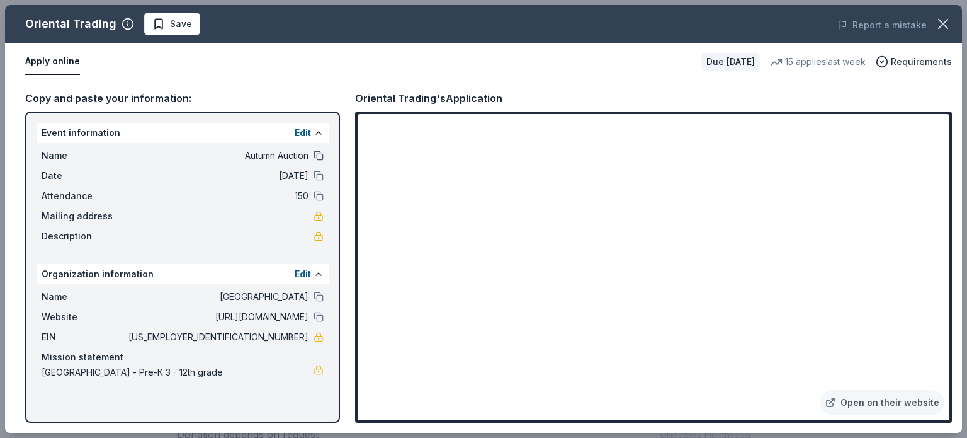
click at [318, 151] on button at bounding box center [319, 156] width 10 height 10
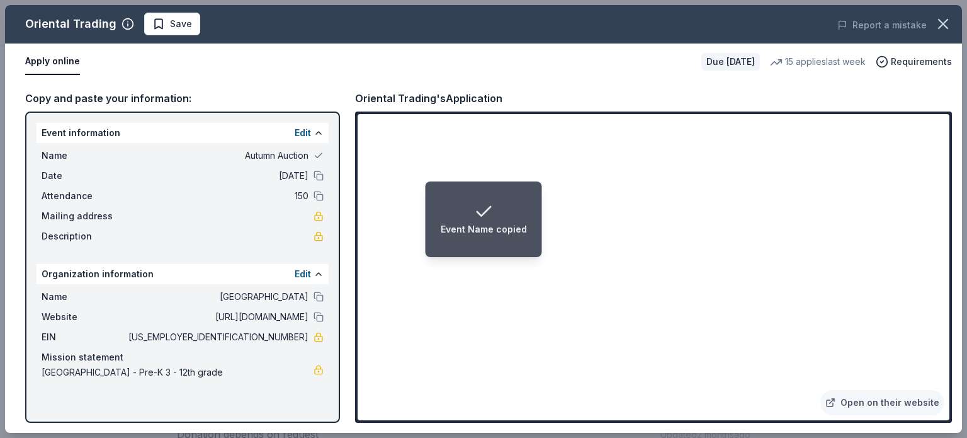
click at [307, 93] on div "Copy and paste your information:" at bounding box center [182, 98] width 315 height 16
click at [315, 133] on button at bounding box center [319, 133] width 10 height 10
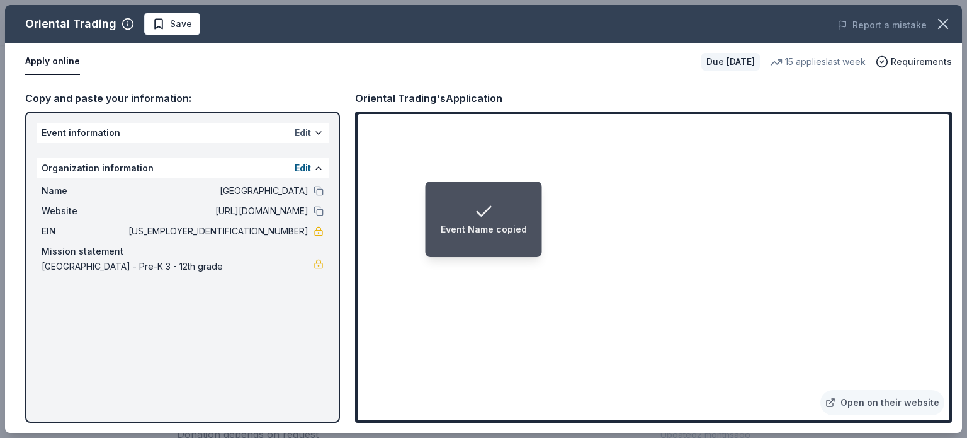
click at [310, 132] on button "Edit" at bounding box center [303, 132] width 16 height 15
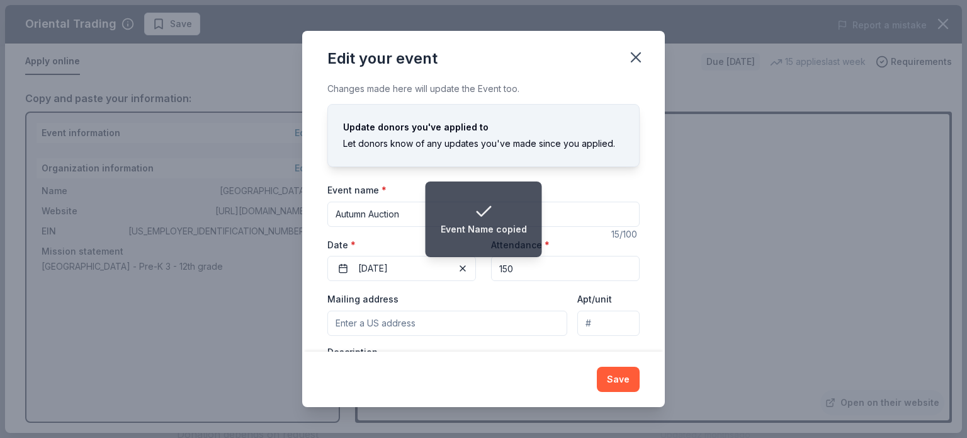
click at [391, 214] on input "Autumn Auction" at bounding box center [484, 214] width 312 height 25
drag, startPoint x: 395, startPoint y: 214, endPoint x: 276, endPoint y: 219, distance: 119.1
click at [276, 219] on div "Edit your event Changes made here will update the Event too. Update donors you'…" at bounding box center [483, 219] width 967 height 438
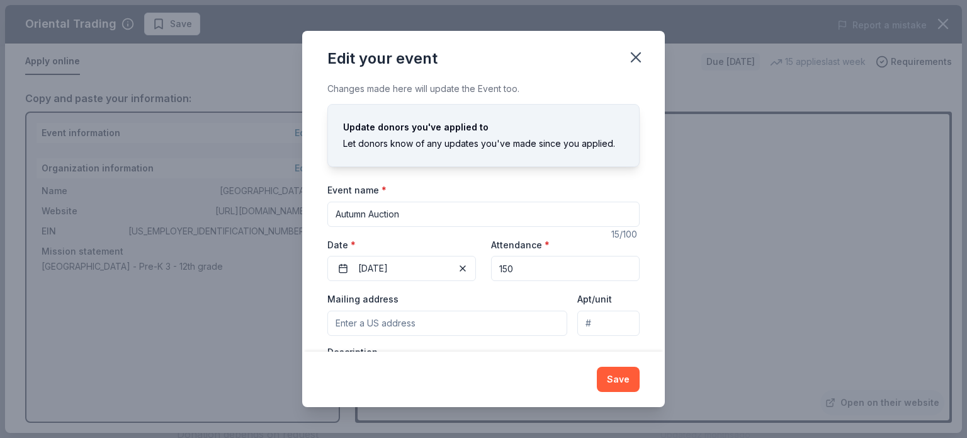
scroll to position [88, 0]
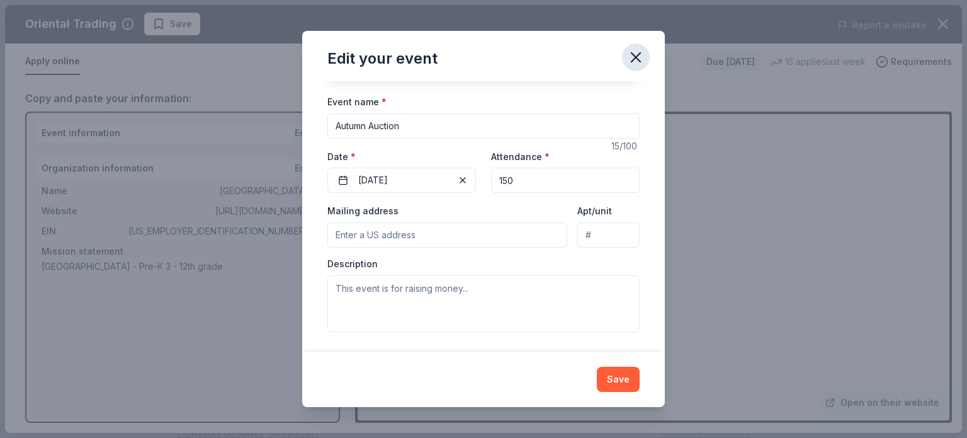
click at [637, 57] on icon "button" at bounding box center [636, 57] width 9 height 9
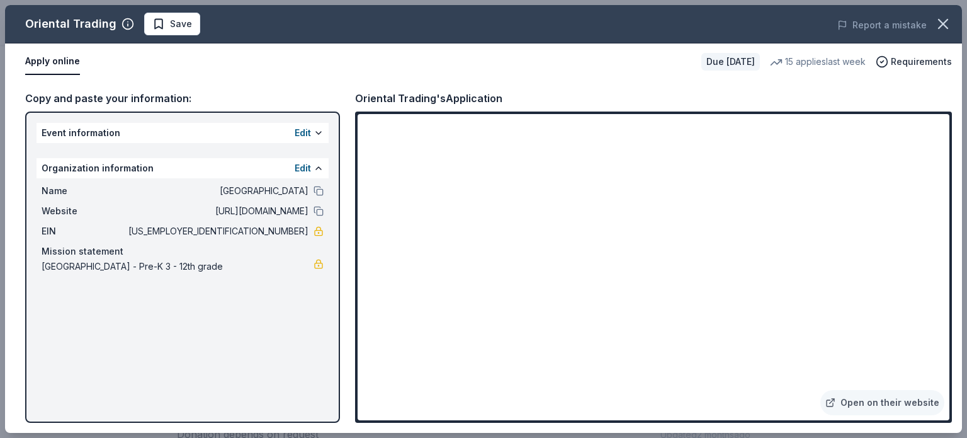
drag, startPoint x: 210, startPoint y: 329, endPoint x: 212, endPoint y: 322, distance: 7.0
click at [210, 329] on div "Event information Edit Organization information Edit Name Oak Mountain Academy …" at bounding box center [182, 266] width 315 height 311
click at [305, 128] on button "Edit" at bounding box center [303, 132] width 16 height 15
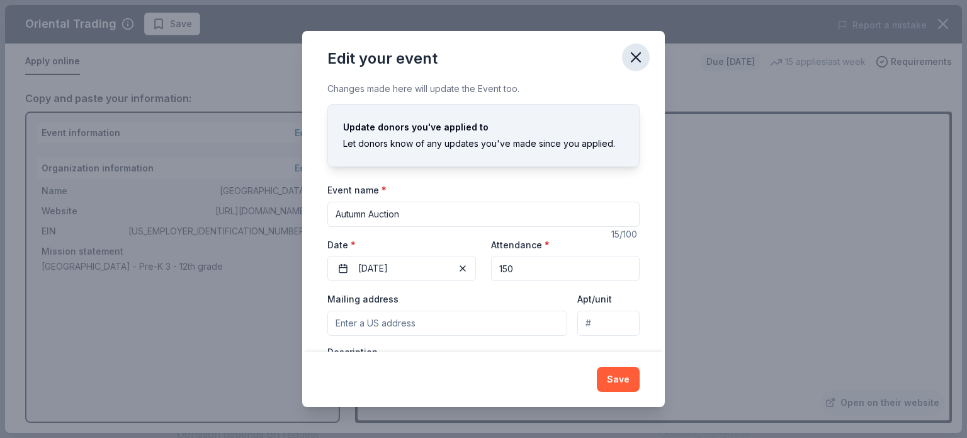
click at [637, 55] on icon "button" at bounding box center [636, 57] width 9 height 9
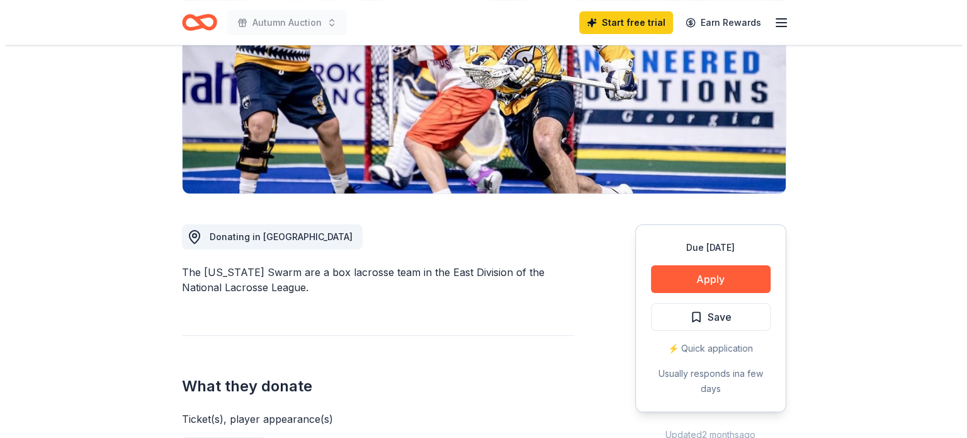
scroll to position [378, 0]
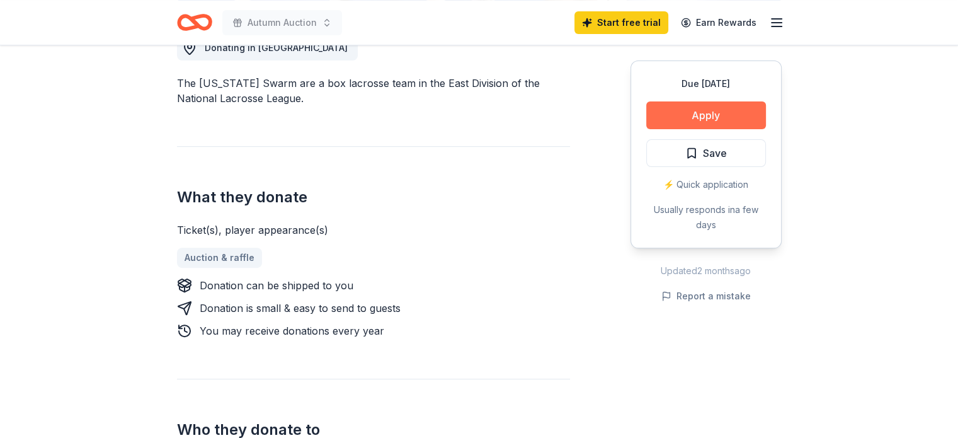
click at [667, 120] on button "Apply" at bounding box center [706, 115] width 120 height 28
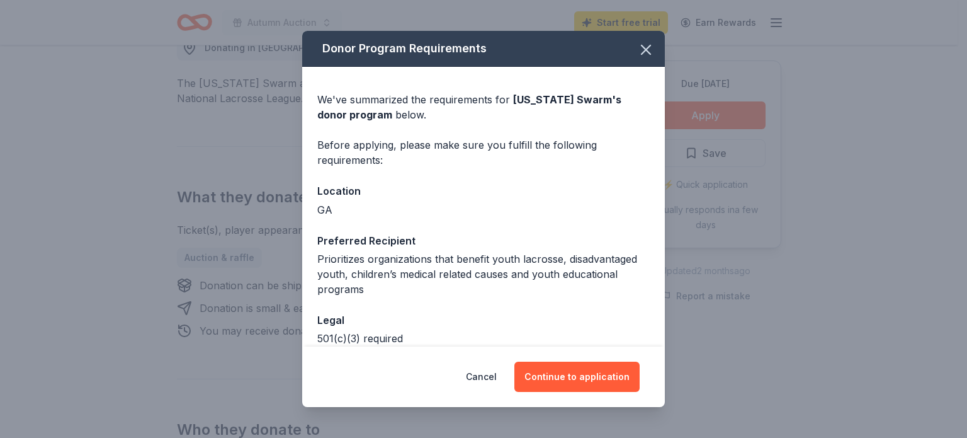
scroll to position [66, 0]
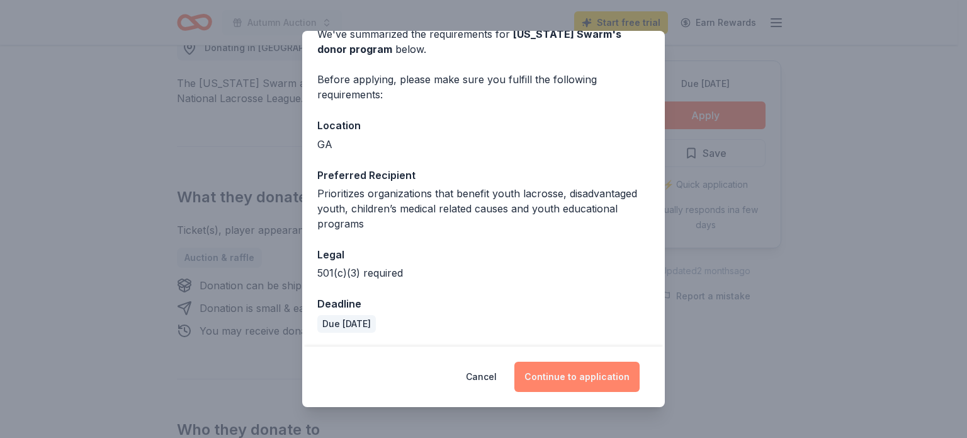
click at [554, 373] on button "Continue to application" at bounding box center [577, 377] width 125 height 30
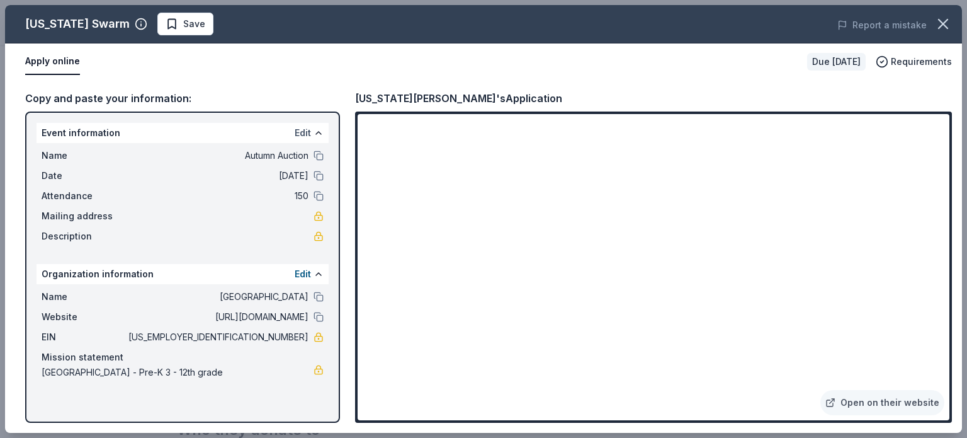
click at [302, 128] on button "Edit" at bounding box center [303, 132] width 16 height 15
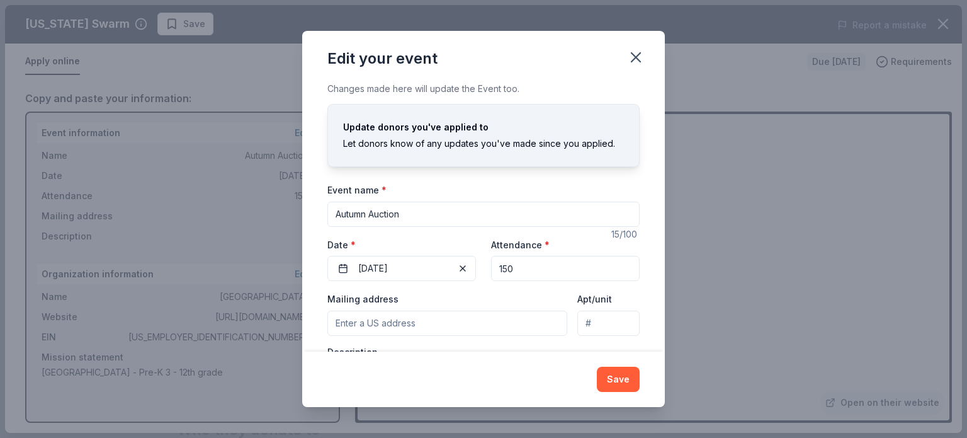
click at [443, 222] on input "Autumn Auction" at bounding box center [484, 214] width 312 height 25
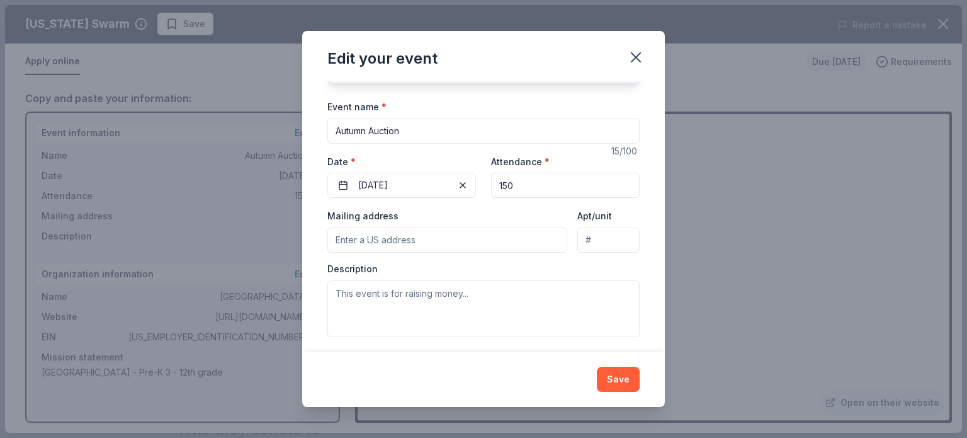
scroll to position [88, 0]
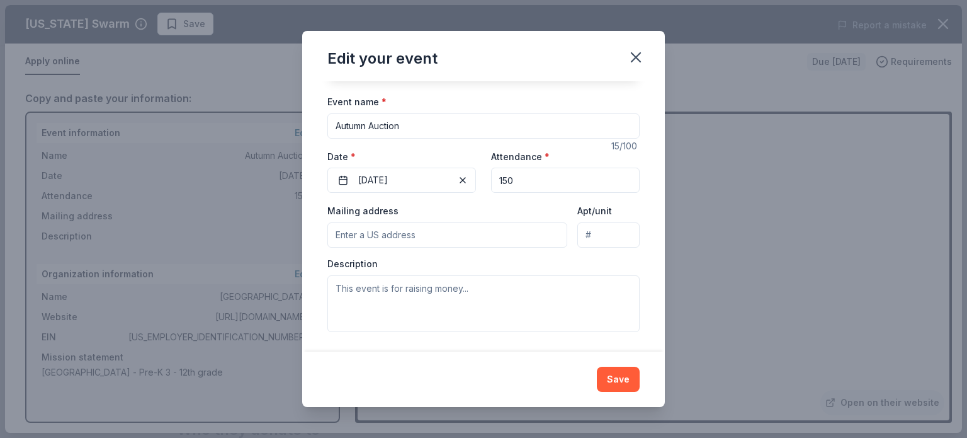
click at [532, 178] on input "150" at bounding box center [565, 180] width 149 height 25
drag, startPoint x: 525, startPoint y: 179, endPoint x: 444, endPoint y: 184, distance: 81.4
click at [453, 184] on div "Event website https://www.oakmountain.us/ Attendance * 150 Date * 01/31/2026" at bounding box center [484, 171] width 312 height 45
click at [435, 178] on button "[DATE]" at bounding box center [402, 180] width 149 height 25
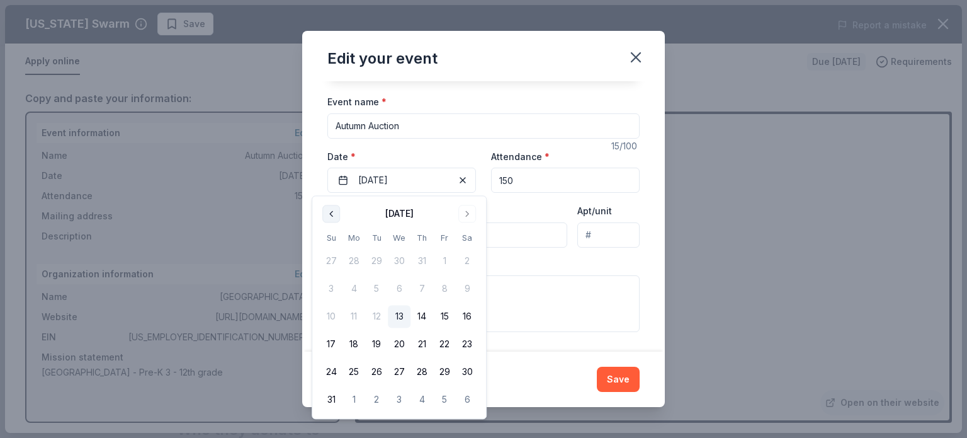
click at [333, 208] on button "Go to previous month" at bounding box center [331, 214] width 18 height 18
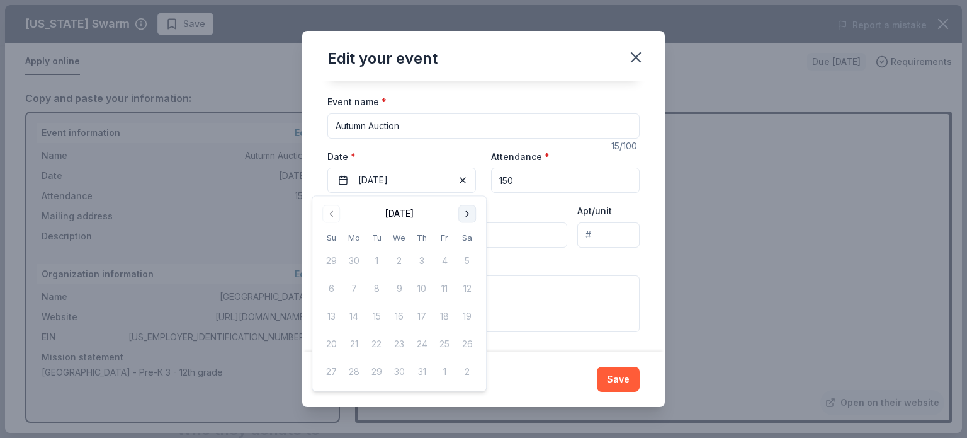
click at [460, 210] on button "Go to next month" at bounding box center [468, 214] width 18 height 18
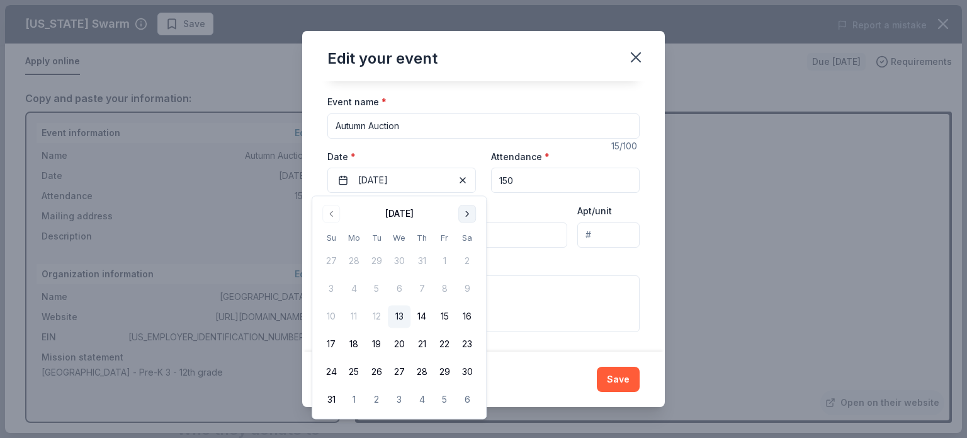
click at [460, 210] on button "Go to next month" at bounding box center [468, 214] width 18 height 18
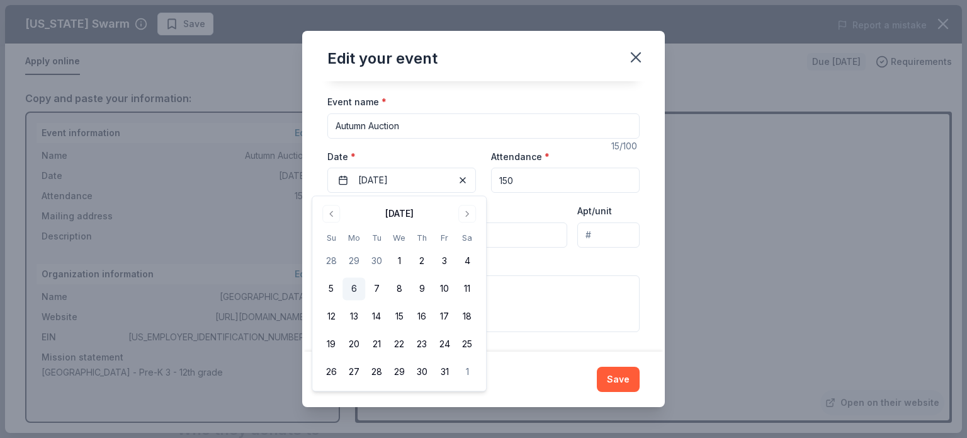
click at [355, 287] on button "6" at bounding box center [354, 289] width 23 height 23
click at [548, 183] on input "150" at bounding box center [565, 180] width 149 height 25
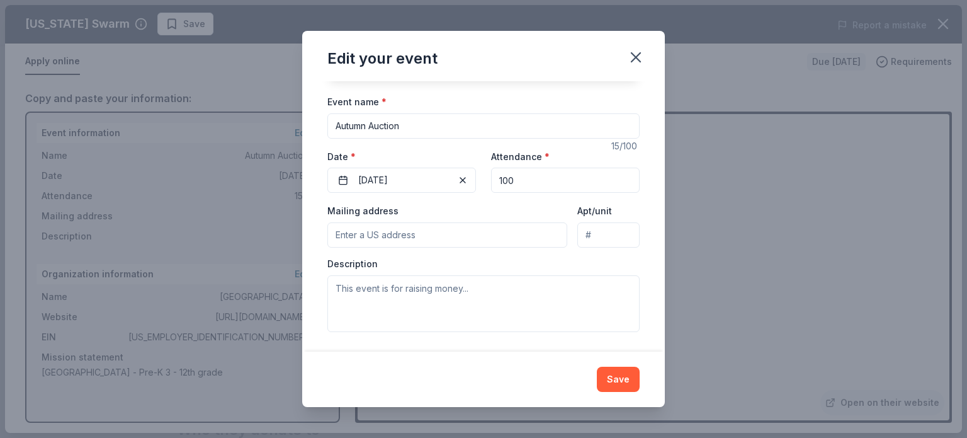
type input "100"
click at [519, 231] on input "Mailing address" at bounding box center [448, 234] width 240 height 25
type input "222 Cross Plains Rd"
click at [416, 294] on textarea at bounding box center [484, 303] width 312 height 57
paste textarea "Bid from anywhere and support Oak Mountain Academy at our Online Autumn Auction…"
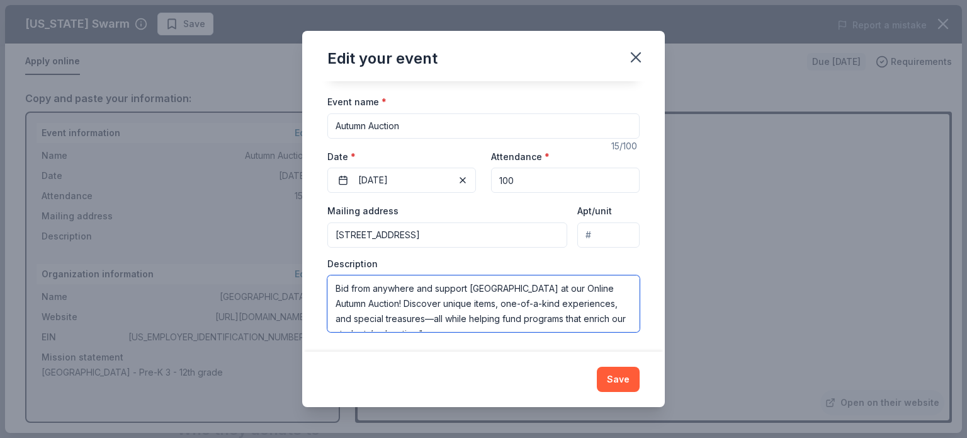
scroll to position [8, 0]
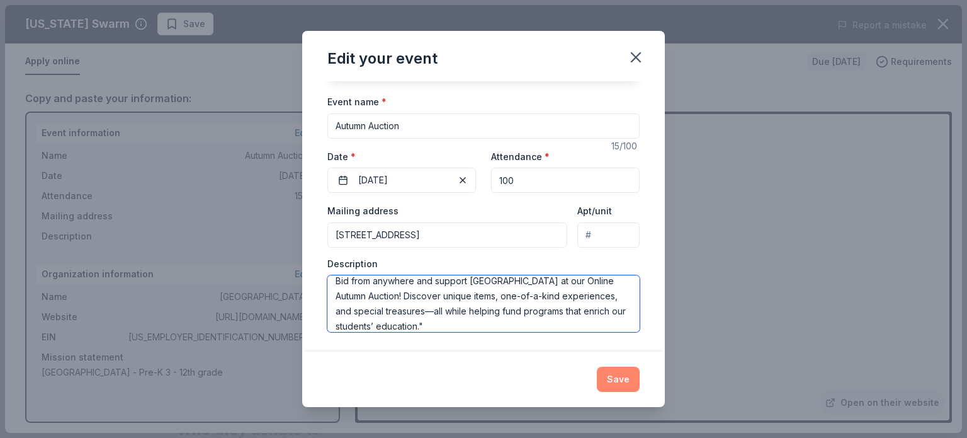
type textarea "Bid from anywhere and support Oak Mountain Academy at our Online Autumn Auction…"
click at [629, 382] on button "Save" at bounding box center [618, 379] width 43 height 25
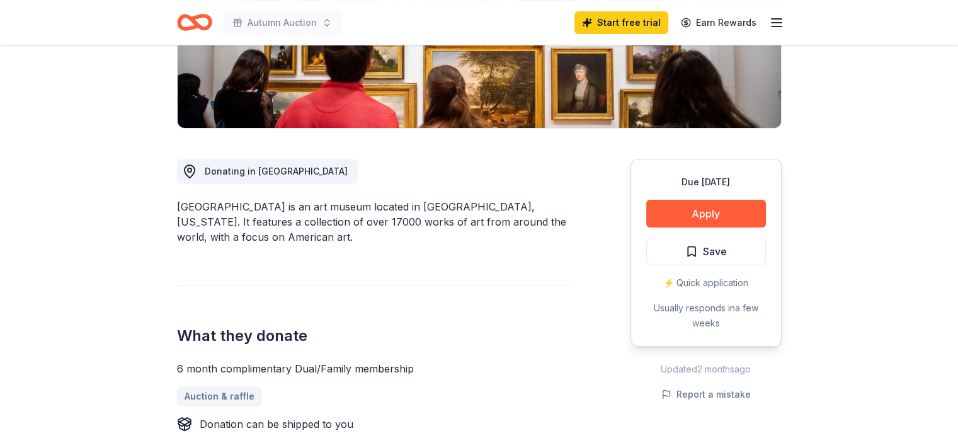
scroll to position [315, 0]
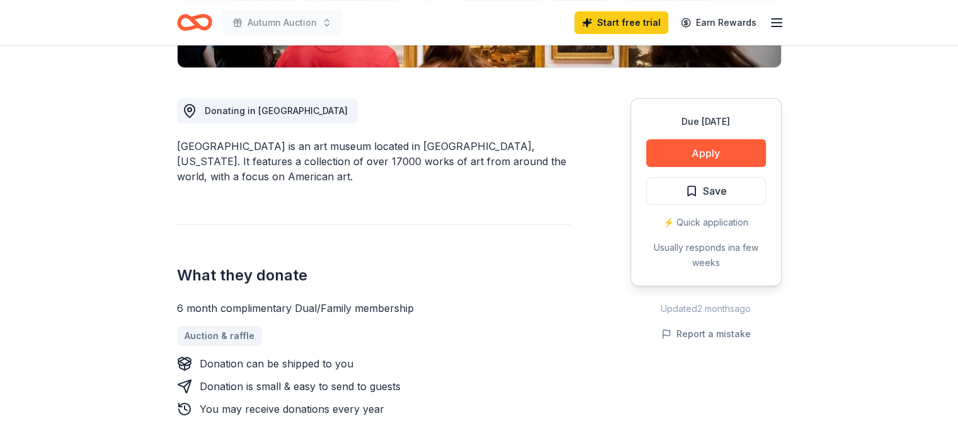
drag, startPoint x: 409, startPoint y: 305, endPoint x: 170, endPoint y: 292, distance: 239.7
drag, startPoint x: 399, startPoint y: 304, endPoint x: 140, endPoint y: 312, distance: 259.6
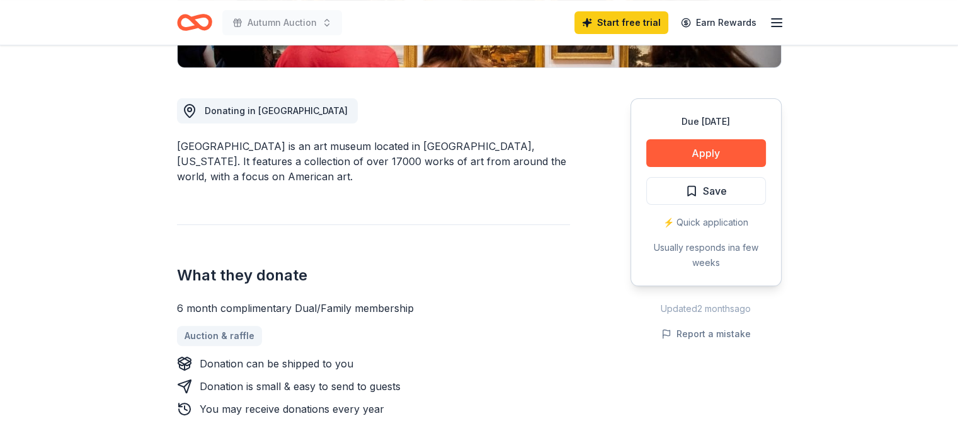
drag, startPoint x: 204, startPoint y: 297, endPoint x: 368, endPoint y: 294, distance: 163.8
click at [698, 145] on button "Apply" at bounding box center [706, 153] width 120 height 28
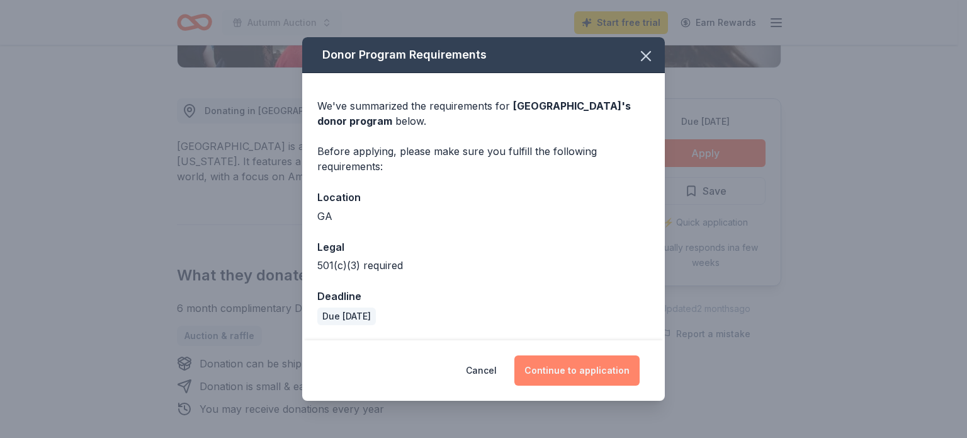
click at [545, 363] on button "Continue to application" at bounding box center [577, 370] width 125 height 30
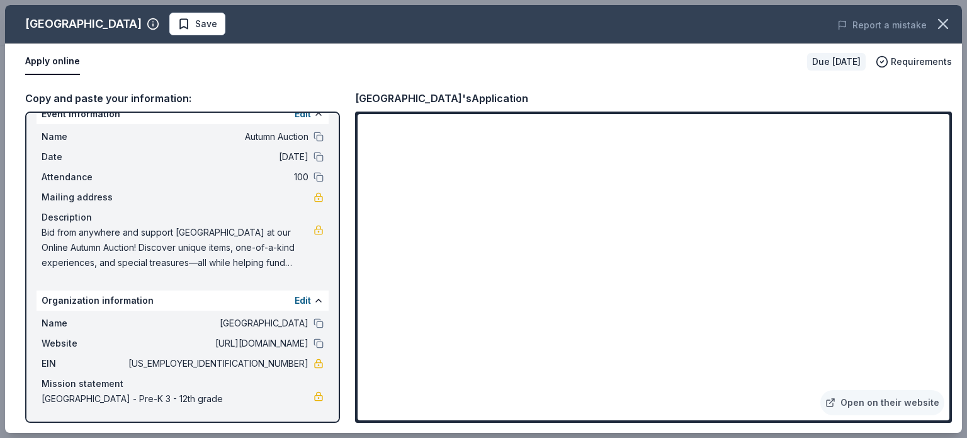
scroll to position [33, 0]
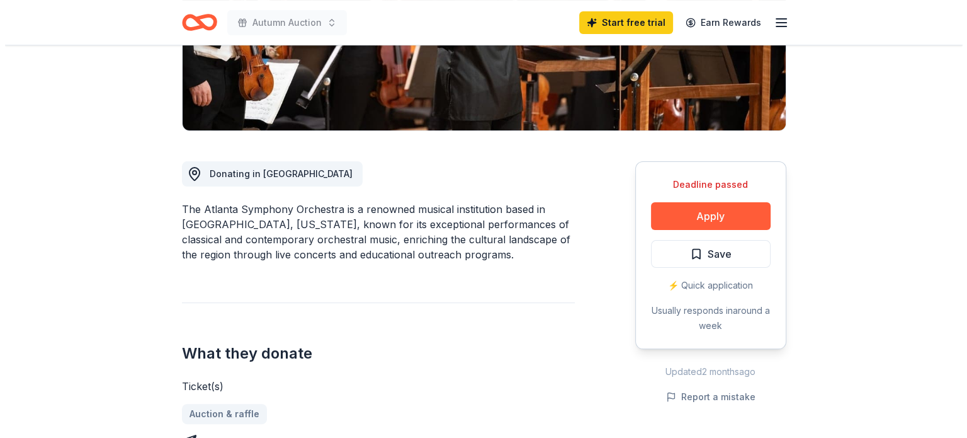
scroll to position [189, 0]
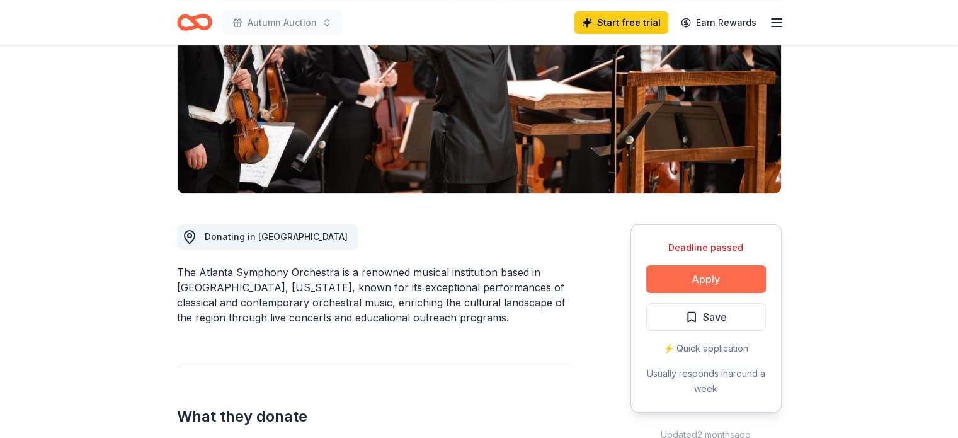
click at [679, 292] on button "Apply" at bounding box center [706, 279] width 120 height 28
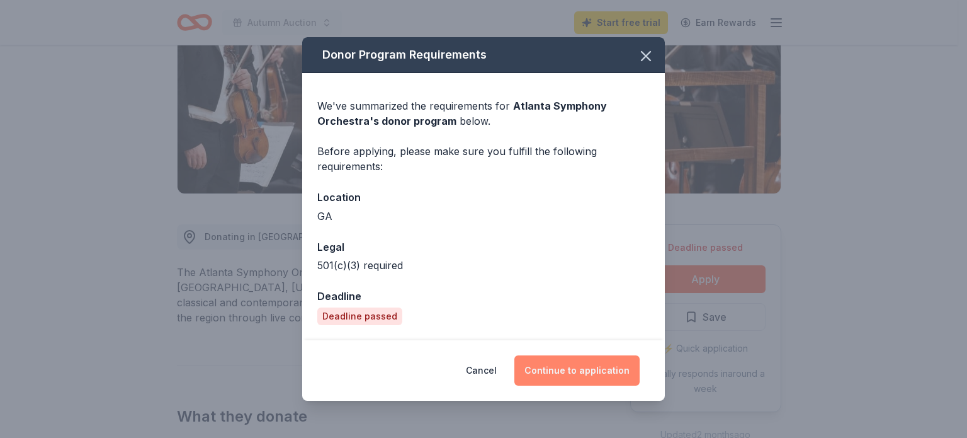
click at [565, 367] on button "Continue to application" at bounding box center [577, 370] width 125 height 30
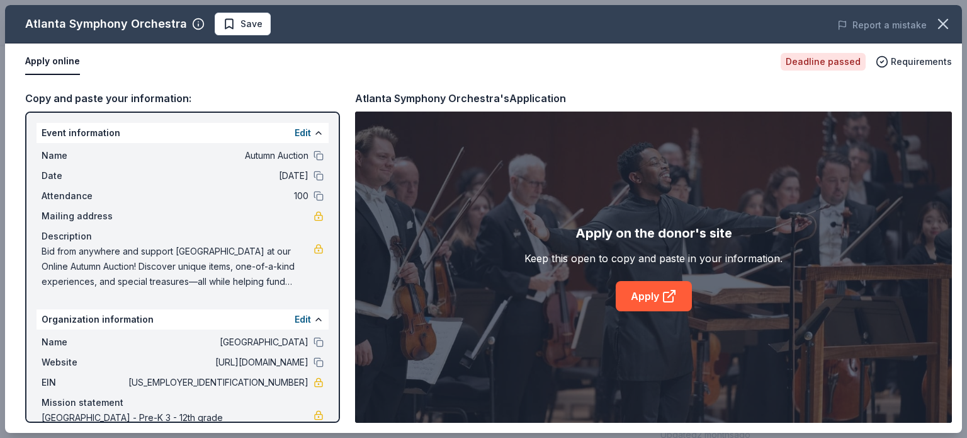
scroll to position [33, 0]
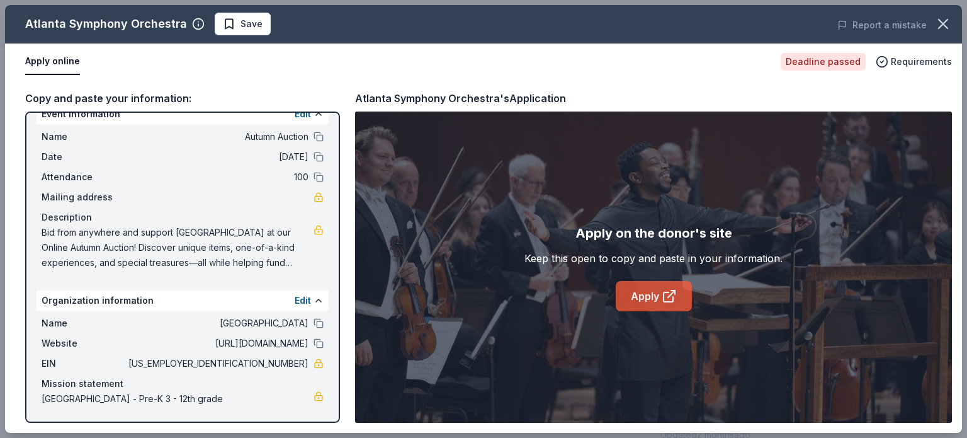
click at [660, 294] on link "Apply" at bounding box center [654, 296] width 76 height 30
